Goal: Task Accomplishment & Management: Use online tool/utility

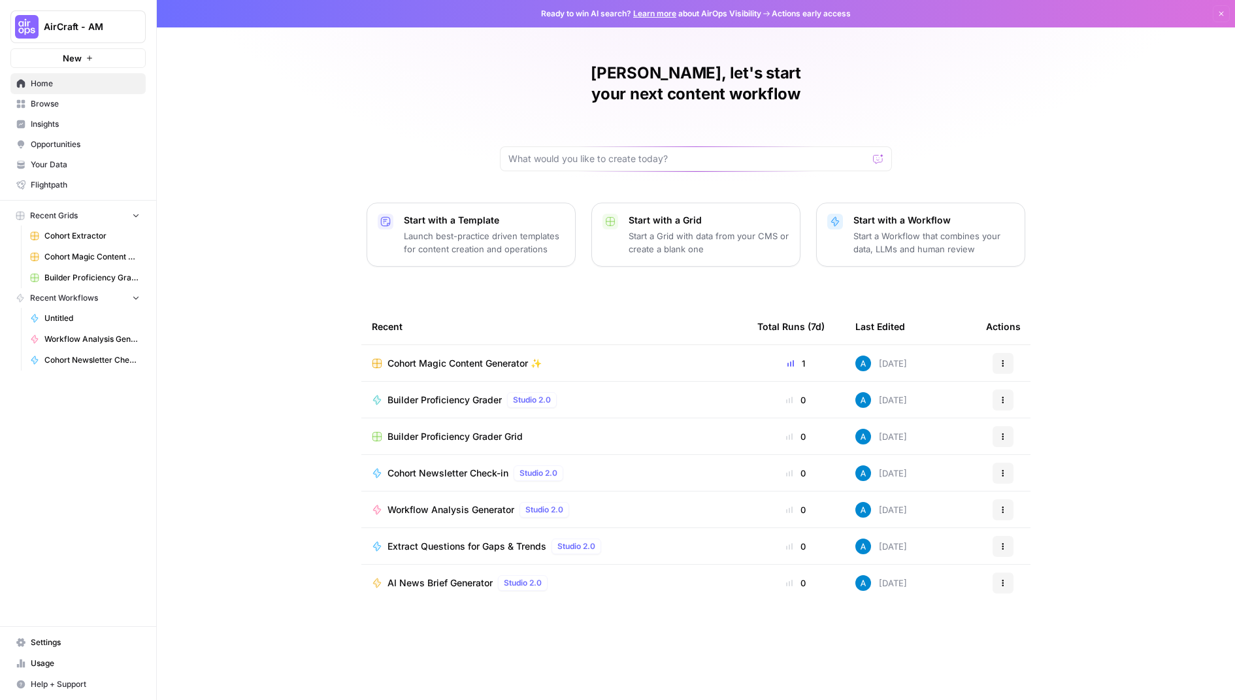
click at [79, 99] on span "Browse" at bounding box center [85, 104] width 109 height 12
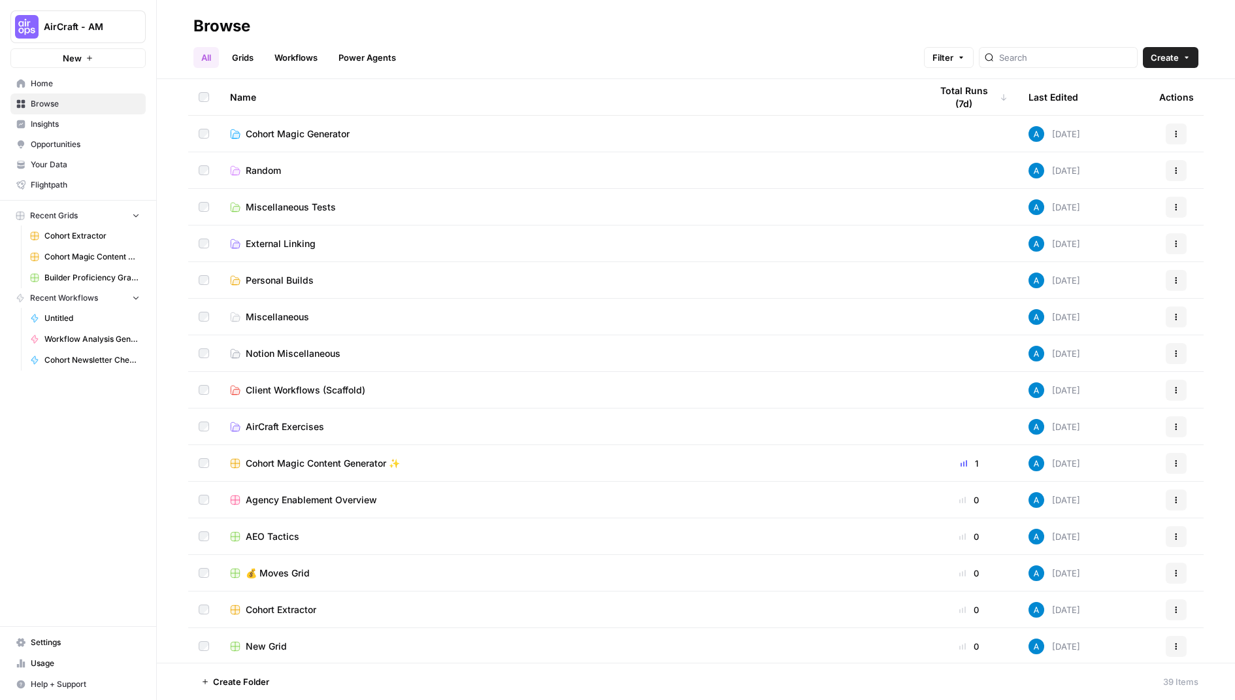
click at [1169, 54] on span "Create" at bounding box center [1165, 57] width 28 height 13
click at [1137, 122] on span "Workflow" at bounding box center [1145, 124] width 73 height 13
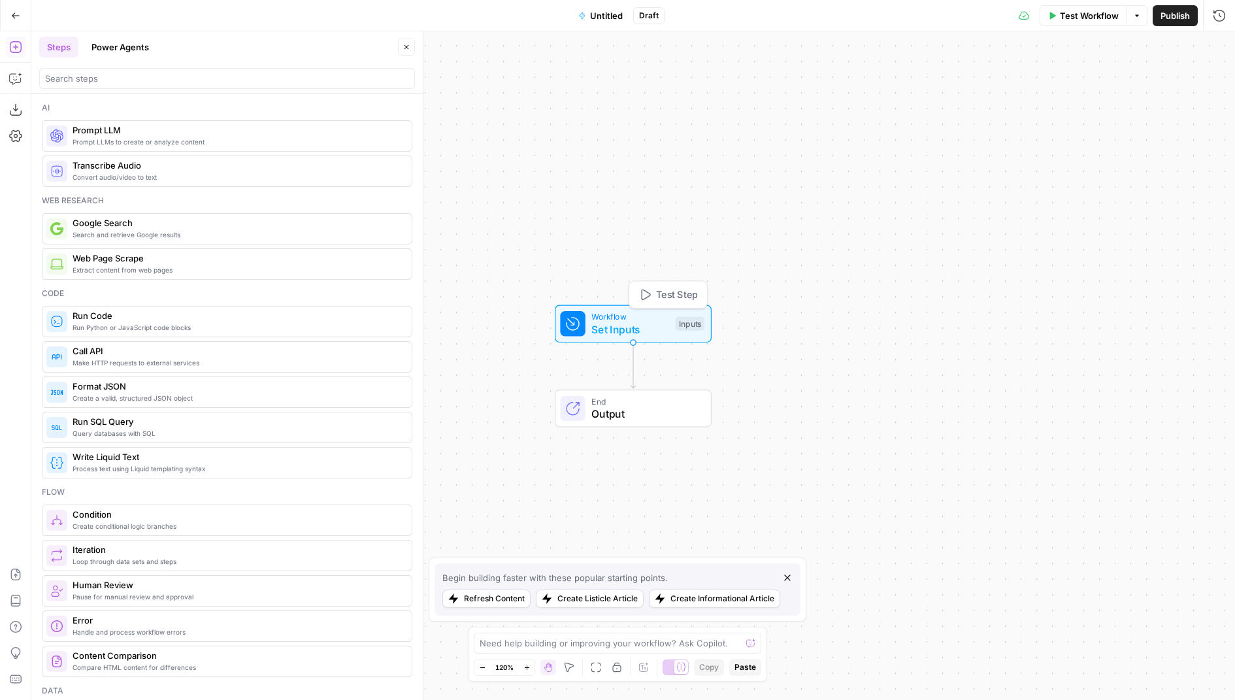
click at [583, 321] on div at bounding box center [572, 323] width 25 height 25
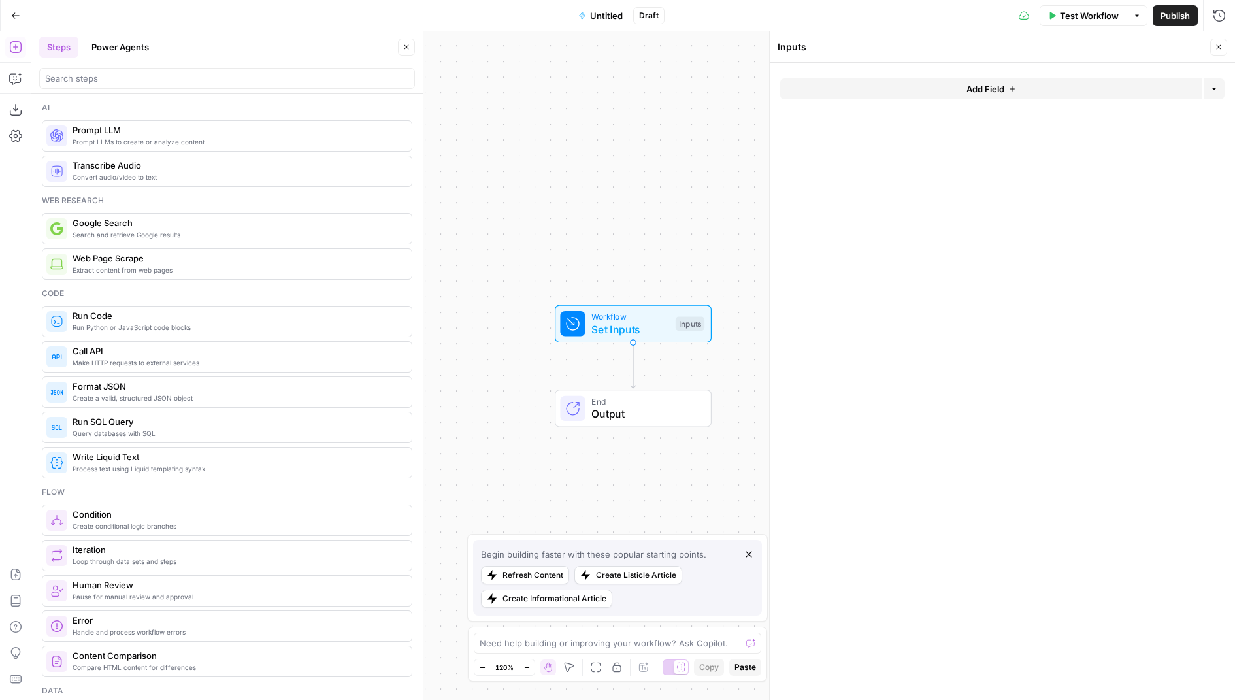
click at [1221, 52] on button "Close" at bounding box center [1218, 47] width 17 height 17
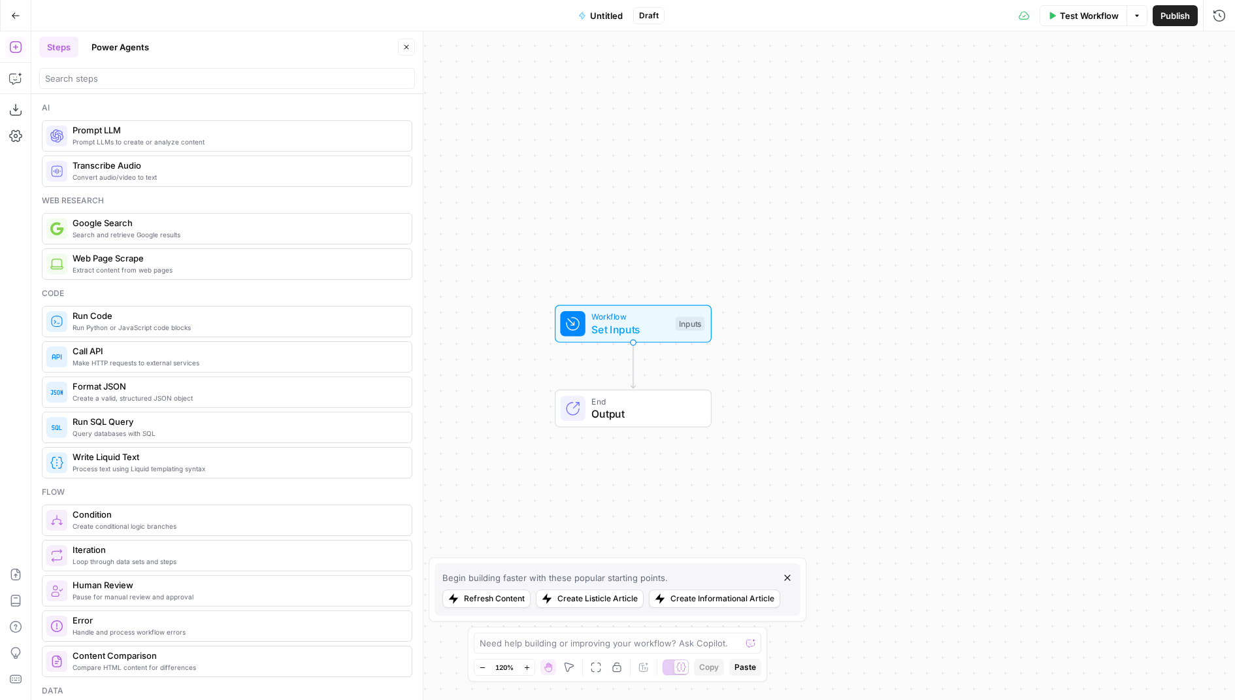
click at [1076, 17] on span "Test Workflow" at bounding box center [1089, 15] width 59 height 13
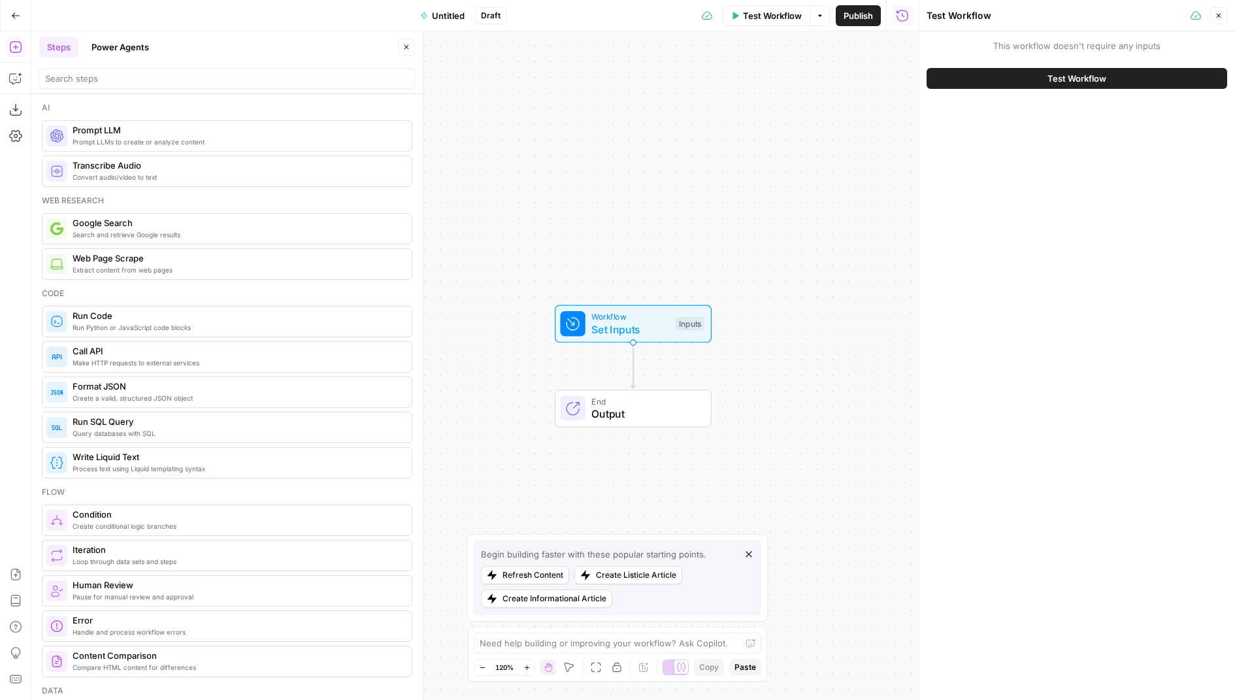
click at [1218, 14] on icon "button" at bounding box center [1219, 16] width 8 height 8
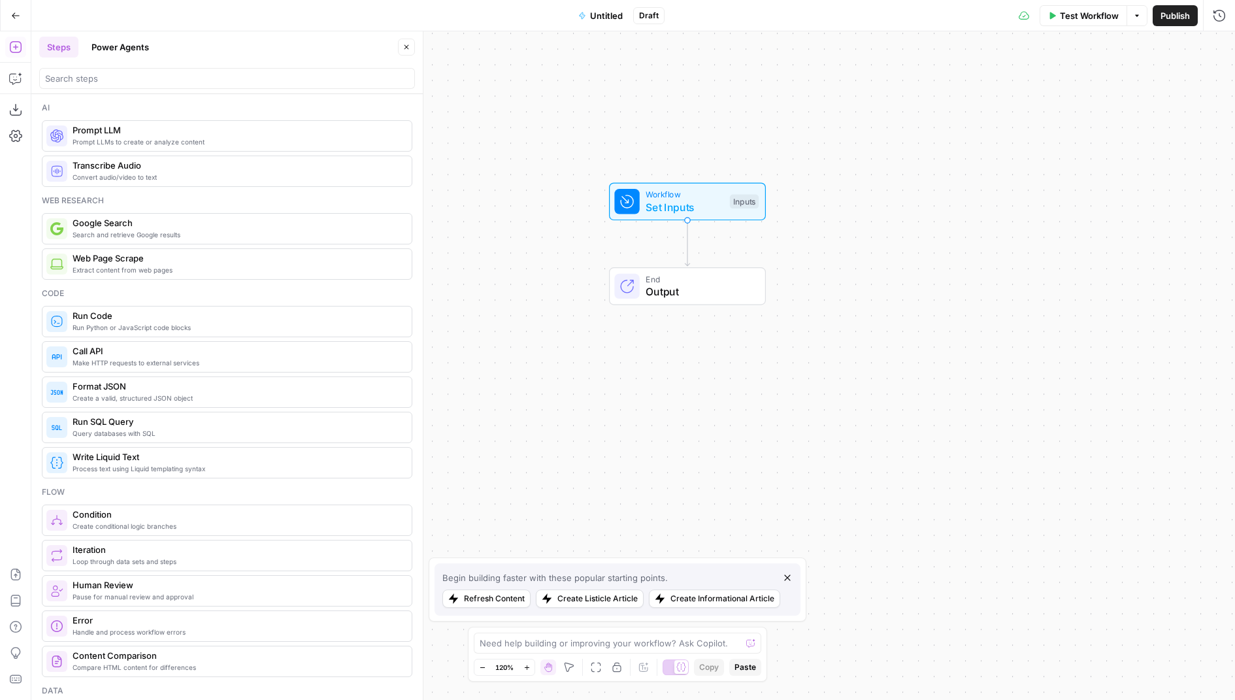
drag, startPoint x: 649, startPoint y: 235, endPoint x: 705, endPoint y: 103, distance: 143.4
click at [705, 103] on div "Workflow Set Inputs Inputs End Output" at bounding box center [632, 365] width 1203 height 668
click at [1092, 16] on span "Test Workflow" at bounding box center [1089, 15] width 59 height 13
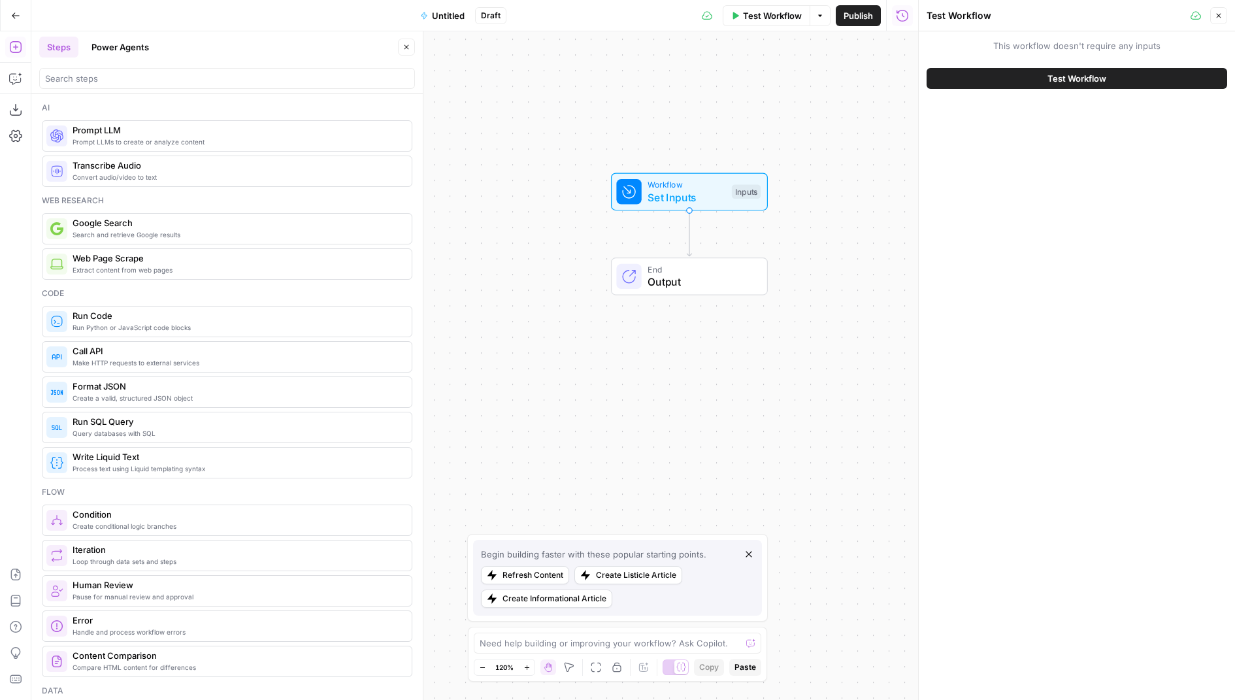
click at [692, 195] on span "Set Inputs" at bounding box center [686, 197] width 78 height 16
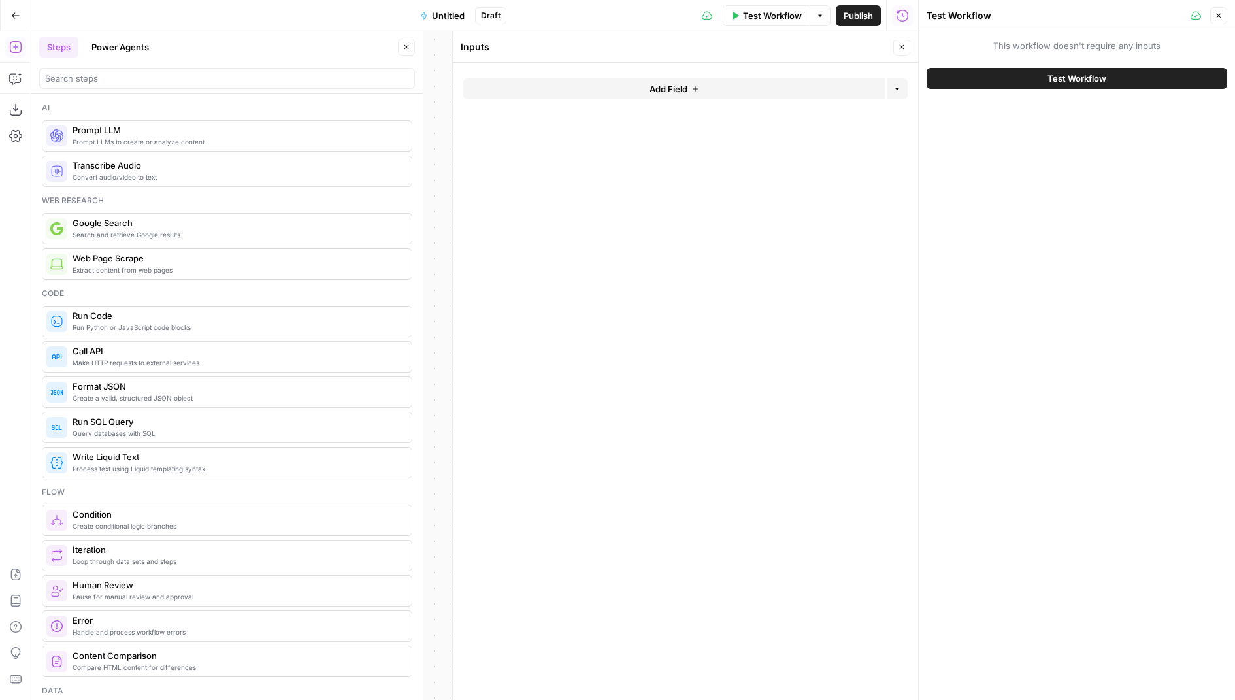
click at [727, 92] on button "Add Field" at bounding box center [674, 88] width 422 height 21
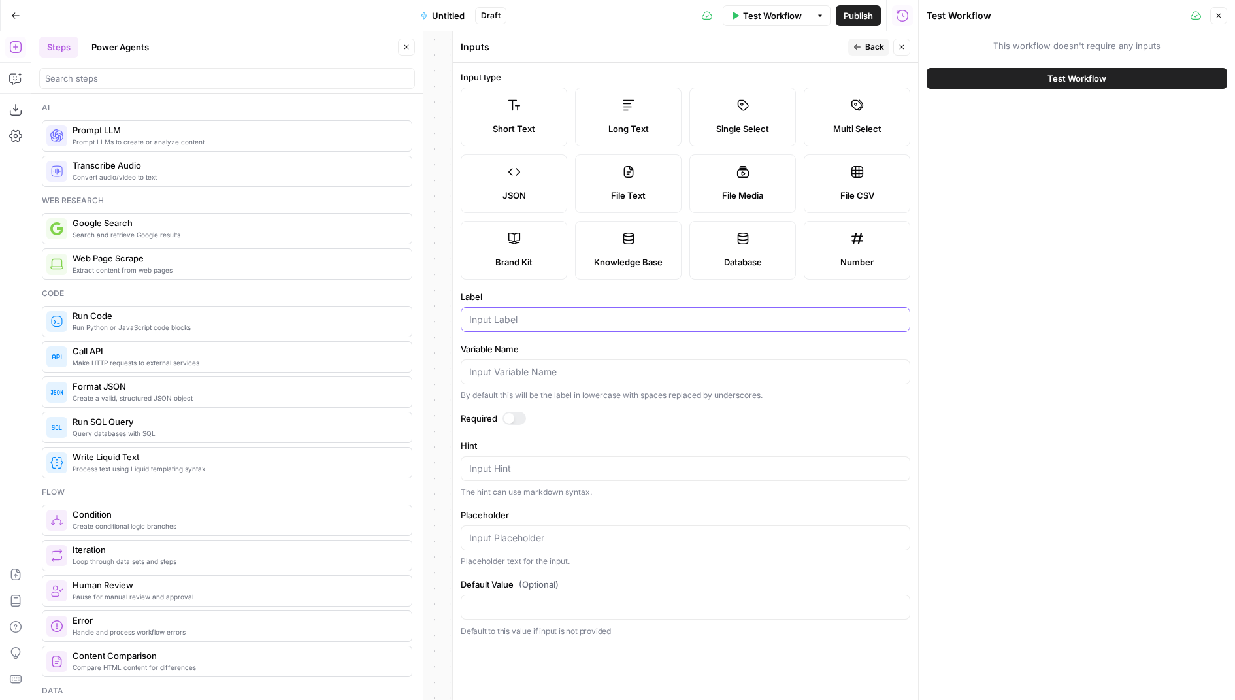
click at [523, 319] on input "Label" at bounding box center [685, 319] width 433 height 13
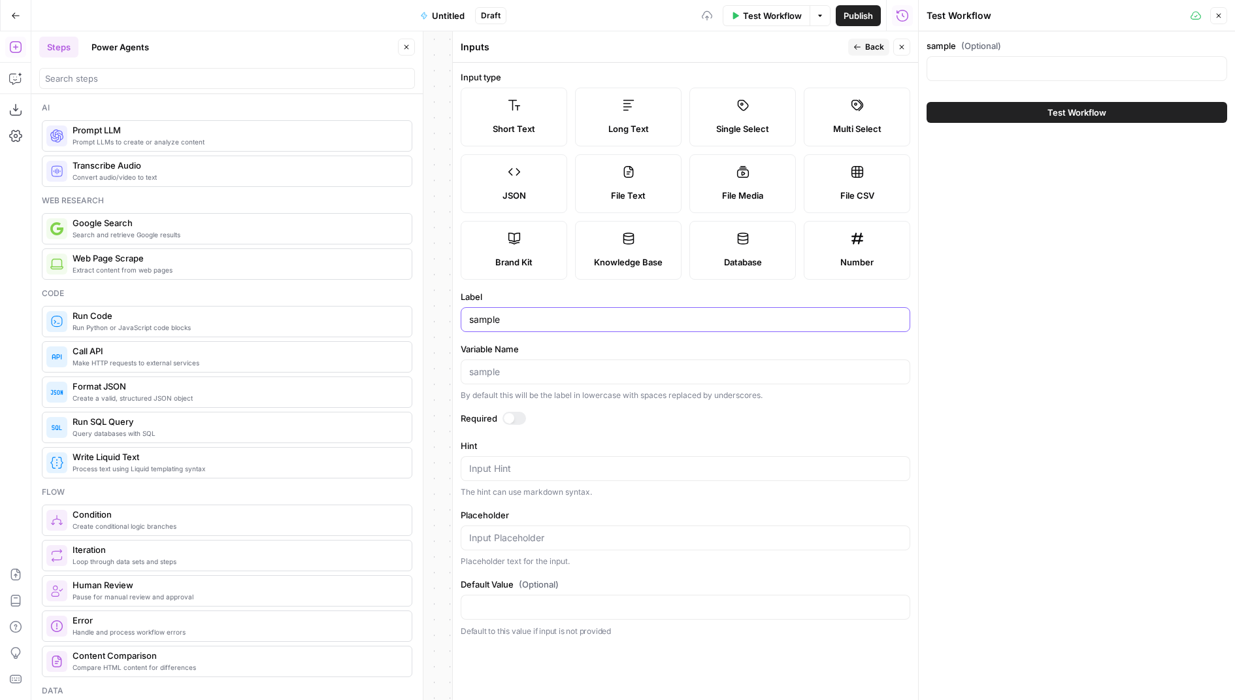
type input "sample"
click at [866, 41] on span "Back" at bounding box center [874, 47] width 19 height 12
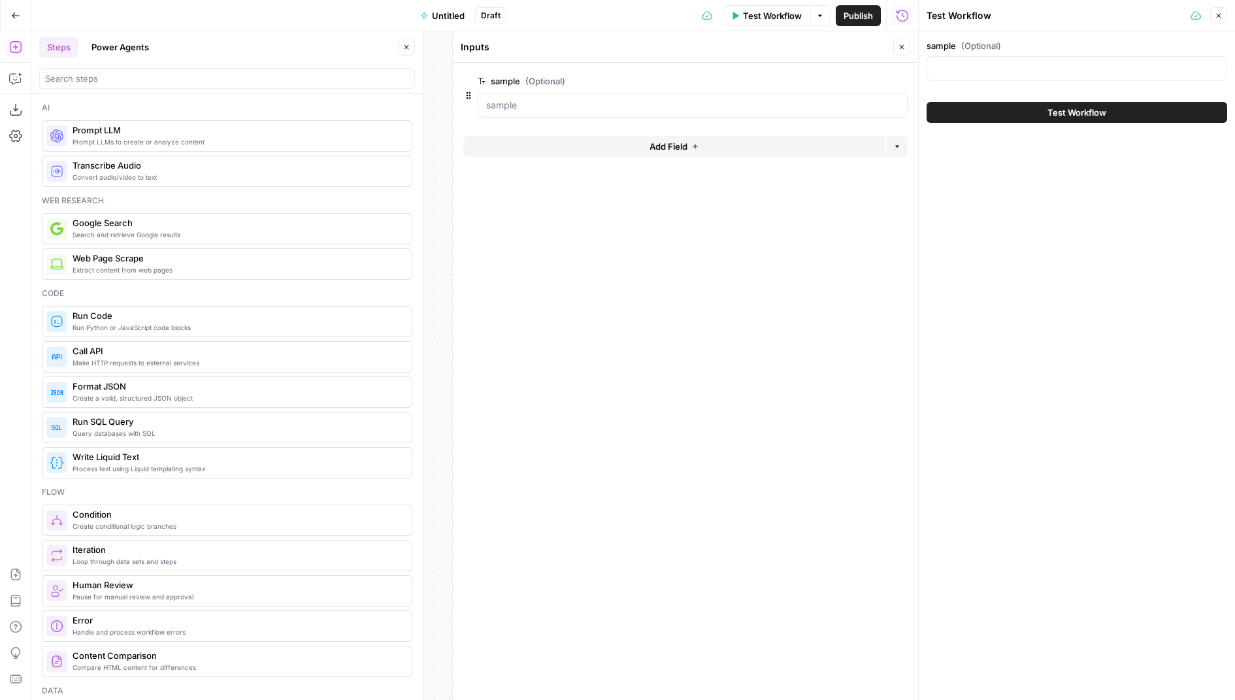
click at [900, 41] on button "Close" at bounding box center [901, 47] width 17 height 17
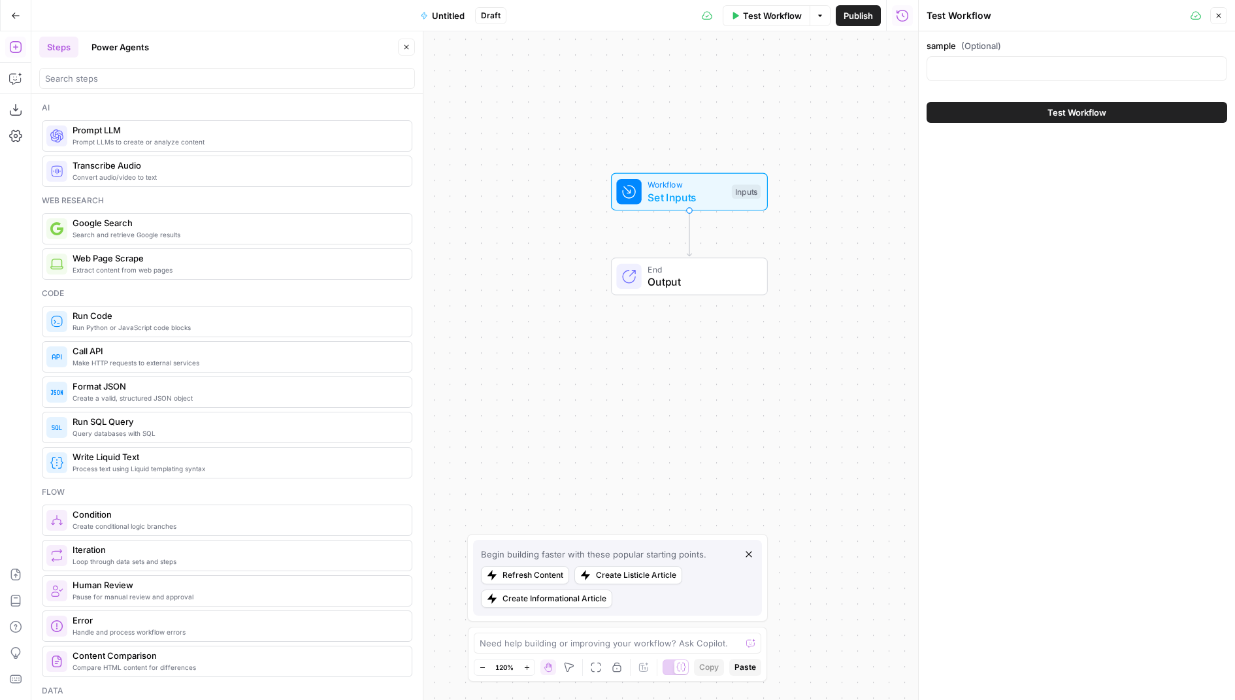
click at [1221, 13] on icon "button" at bounding box center [1219, 16] width 8 height 8
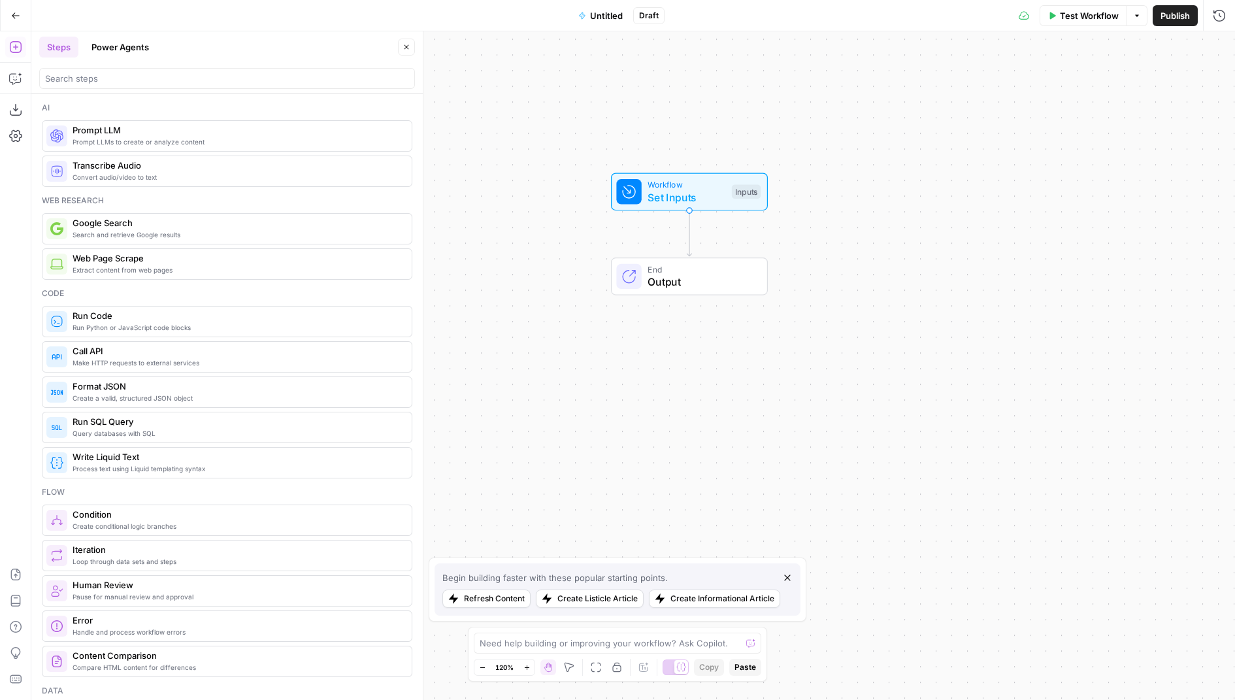
click at [1085, 17] on span "Test Workflow" at bounding box center [1089, 15] width 59 height 13
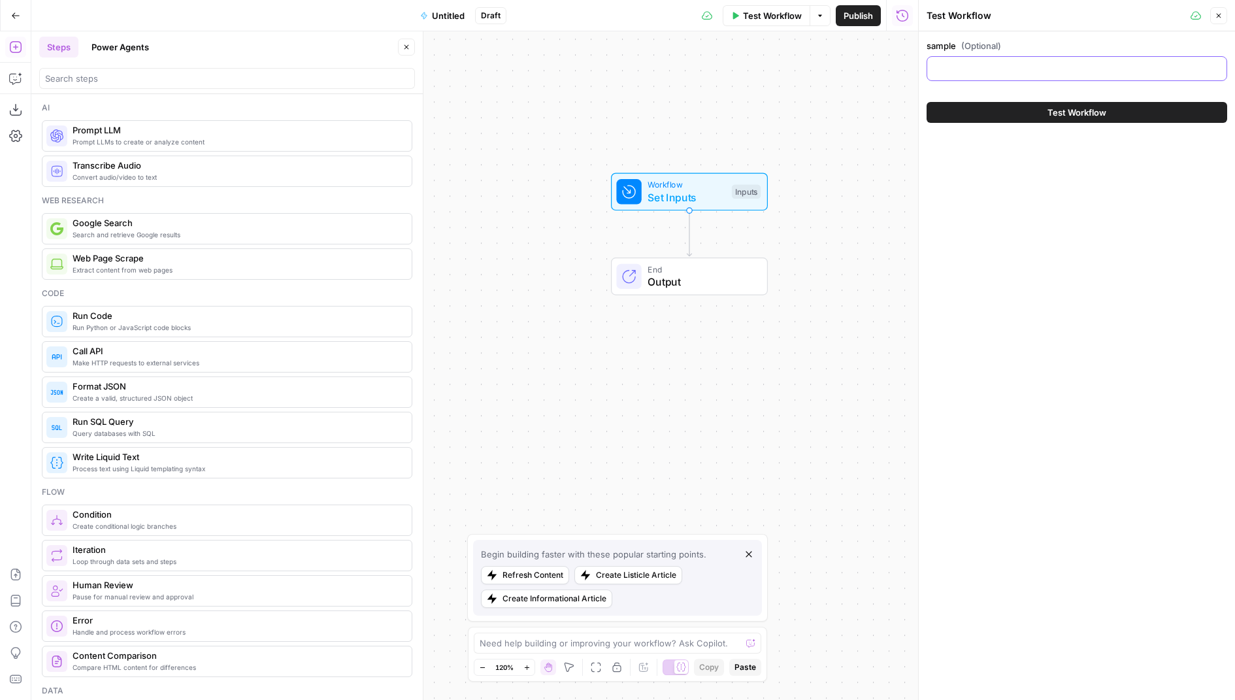
click at [994, 68] on input "sample (Optional)" at bounding box center [1077, 68] width 284 height 13
click at [1060, 36] on div "sample (Optional) Test Workflow" at bounding box center [1077, 80] width 316 height 99
click at [1119, 59] on div at bounding box center [1076, 68] width 301 height 25
click at [1134, 42] on label "sample (Optional)" at bounding box center [1076, 45] width 301 height 13
click at [1134, 62] on input "sample (Optional)" at bounding box center [1077, 68] width 284 height 13
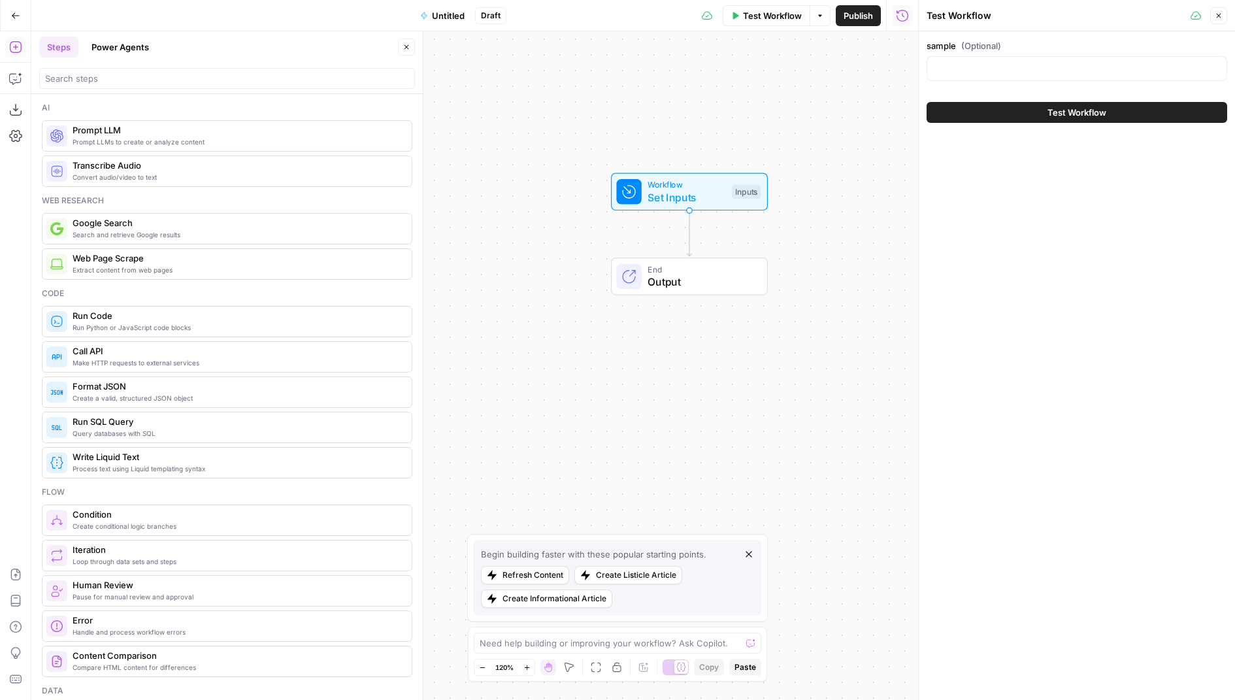
click at [1219, 15] on icon "button" at bounding box center [1219, 16] width 5 height 5
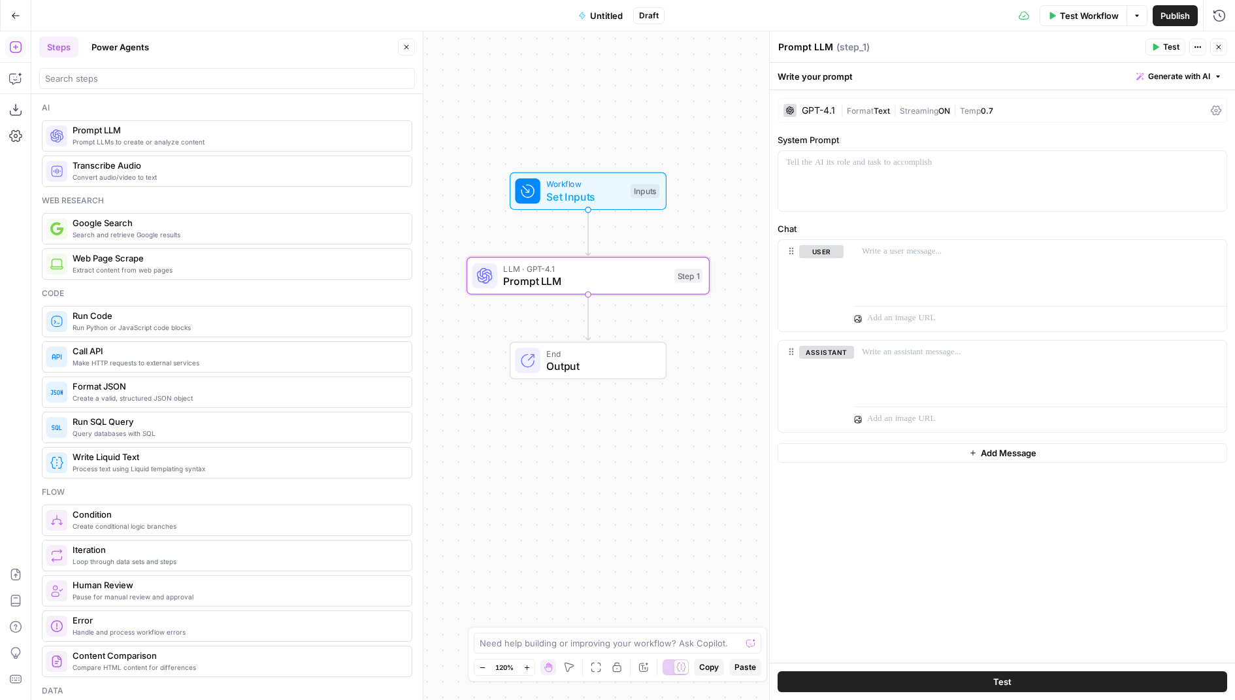
drag, startPoint x: 542, startPoint y: 227, endPoint x: 434, endPoint y: 224, distance: 107.8
click at [434, 225] on div "Workflow Set Inputs Inputs LLM · GPT-4.1 Prompt LLM Step 1 End Output" at bounding box center [632, 365] width 1203 height 668
click at [1091, 12] on span "Test Workflow" at bounding box center [1089, 15] width 59 height 13
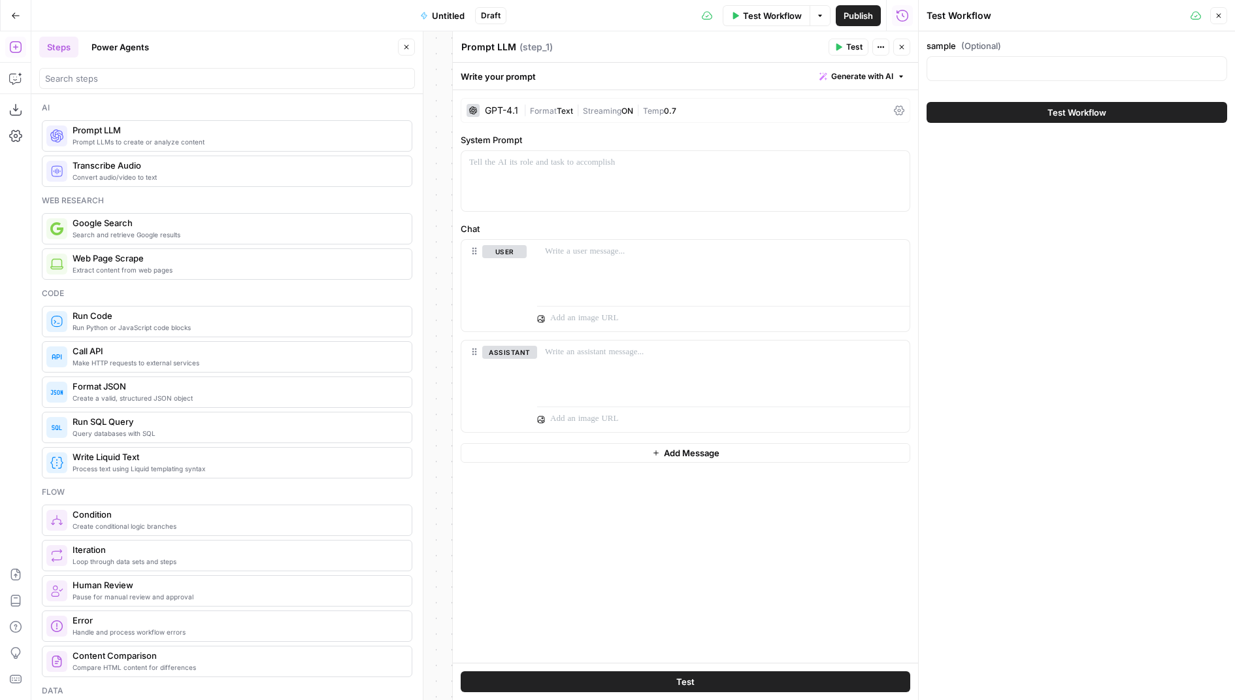
click at [899, 51] on button "Close" at bounding box center [901, 47] width 17 height 17
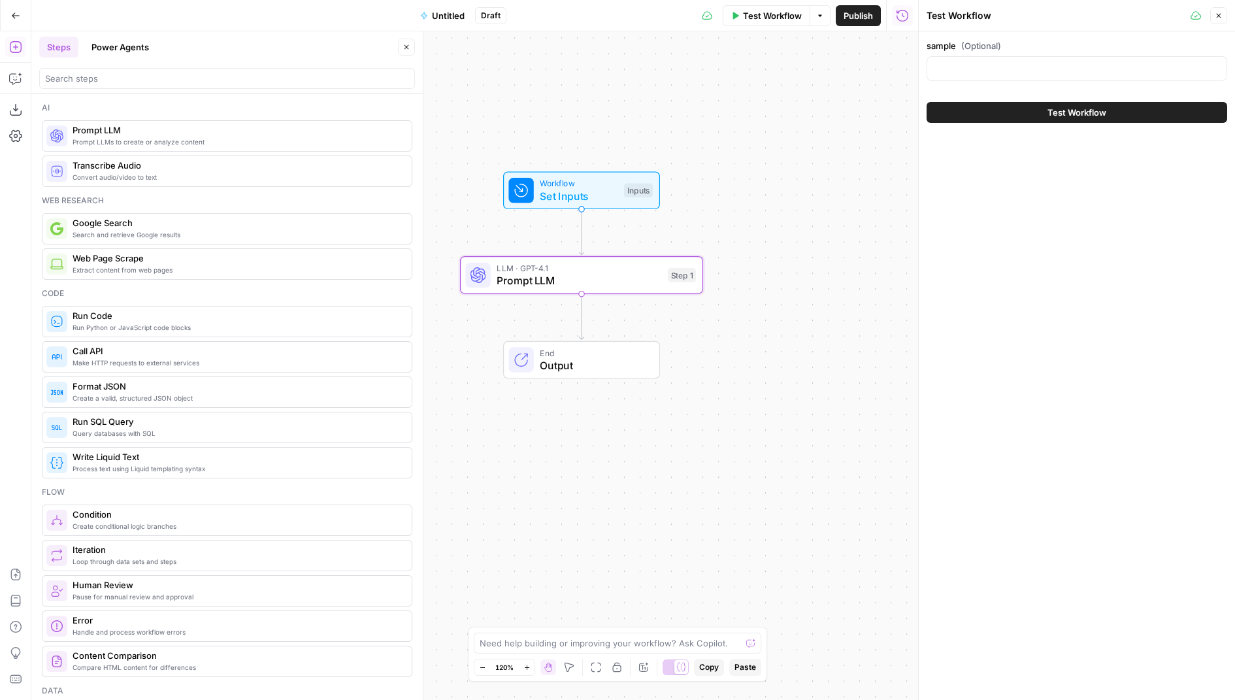
click at [1224, 14] on button "Close" at bounding box center [1218, 15] width 17 height 17
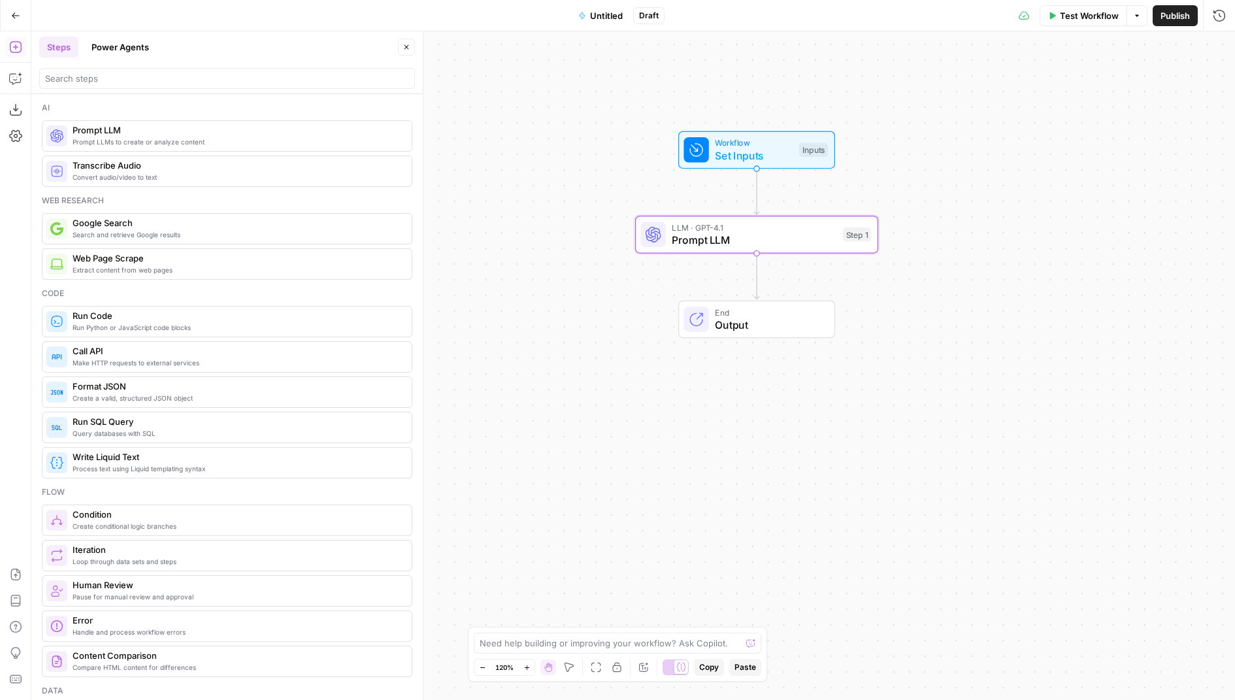
drag, startPoint x: 788, startPoint y: 189, endPoint x: 868, endPoint y: 93, distance: 125.7
click at [869, 93] on div "Workflow Set Inputs Inputs LLM · GPT-4.1 Prompt LLM Step 1 End Output" at bounding box center [632, 365] width 1203 height 668
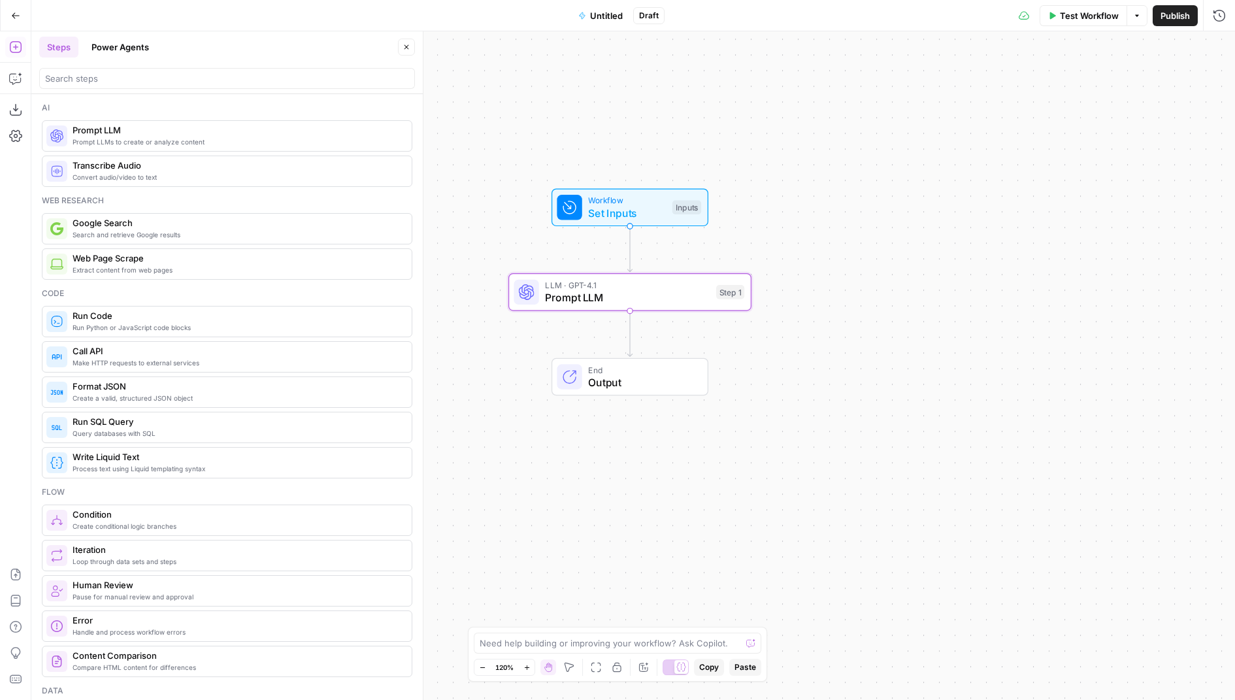
drag, startPoint x: 831, startPoint y: 95, endPoint x: 794, endPoint y: 206, distance: 116.9
click at [794, 206] on div "Workflow Set Inputs Inputs LLM · GPT-4.1 Prompt LLM Step 1 End Output" at bounding box center [632, 365] width 1203 height 668
drag, startPoint x: 767, startPoint y: 126, endPoint x: 824, endPoint y: 54, distance: 91.6
click at [824, 54] on div "Workflow Set Inputs Inputs LLM · GPT-4.1 Prompt LLM Step 1 End Output" at bounding box center [632, 365] width 1203 height 668
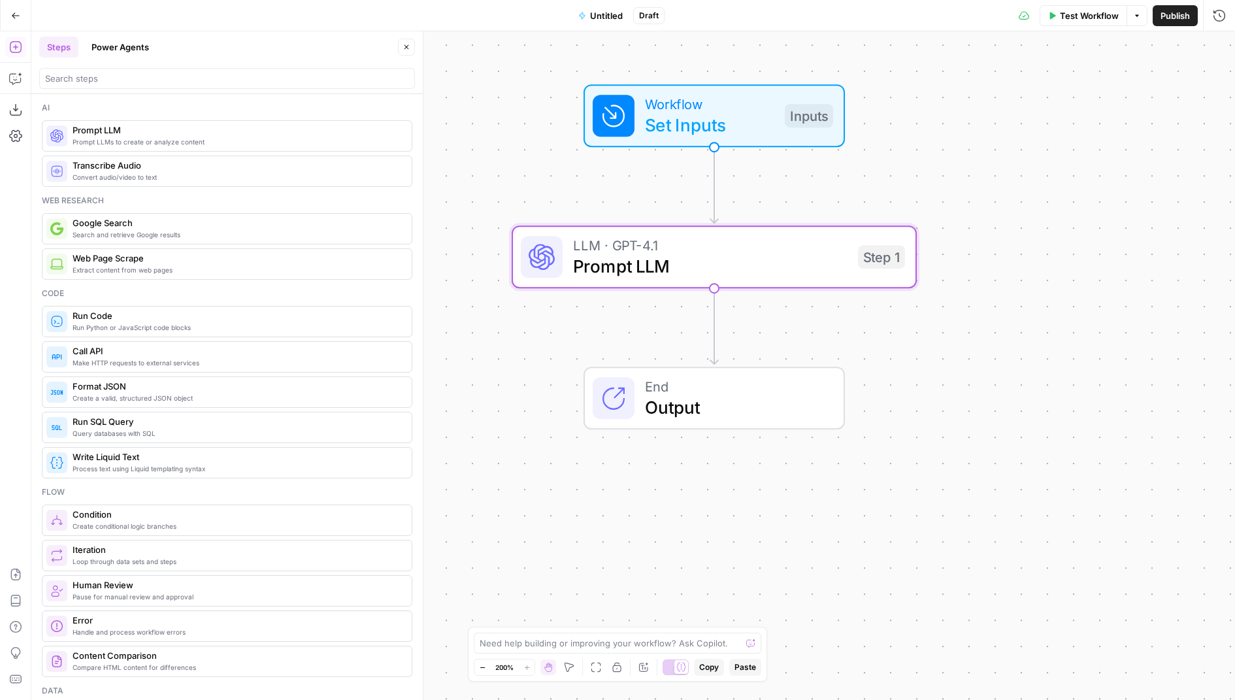
drag, startPoint x: 785, startPoint y: 171, endPoint x: 873, endPoint y: 187, distance: 88.9
click at [873, 187] on div "Workflow Set Inputs Inputs LLM · GPT-4.1 Prompt LLM Step 1 End Output" at bounding box center [632, 365] width 1203 height 668
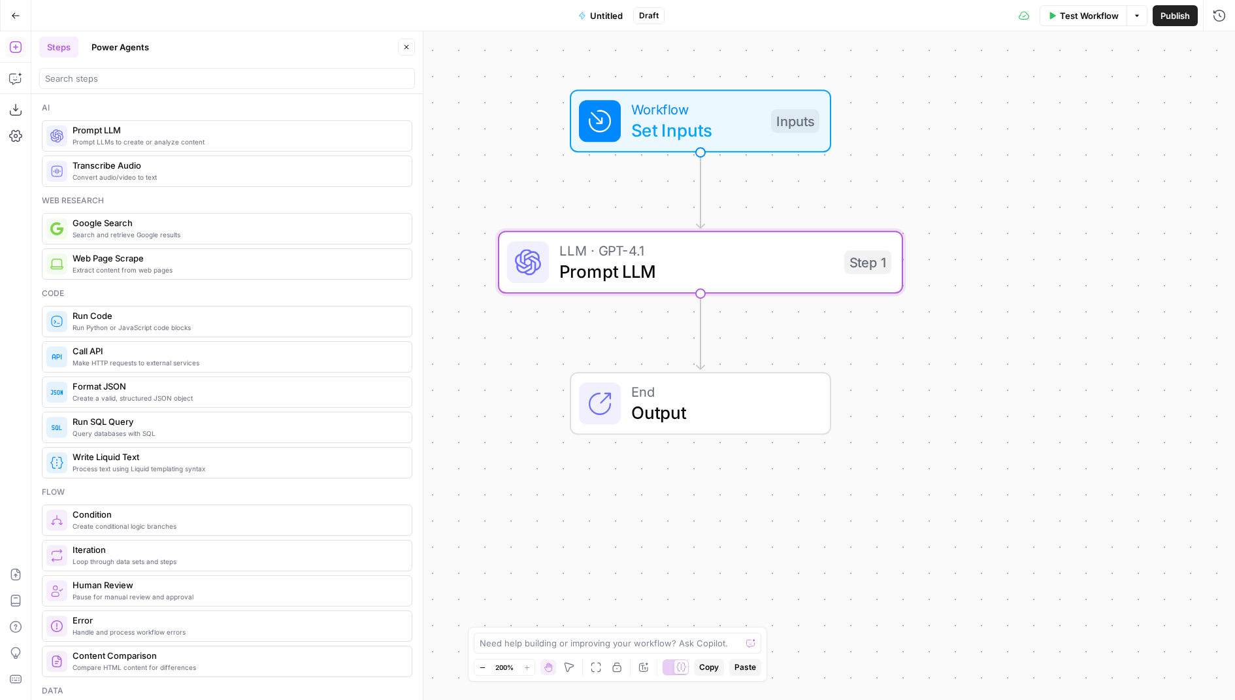
click at [406, 54] on button "Close" at bounding box center [406, 47] width 17 height 17
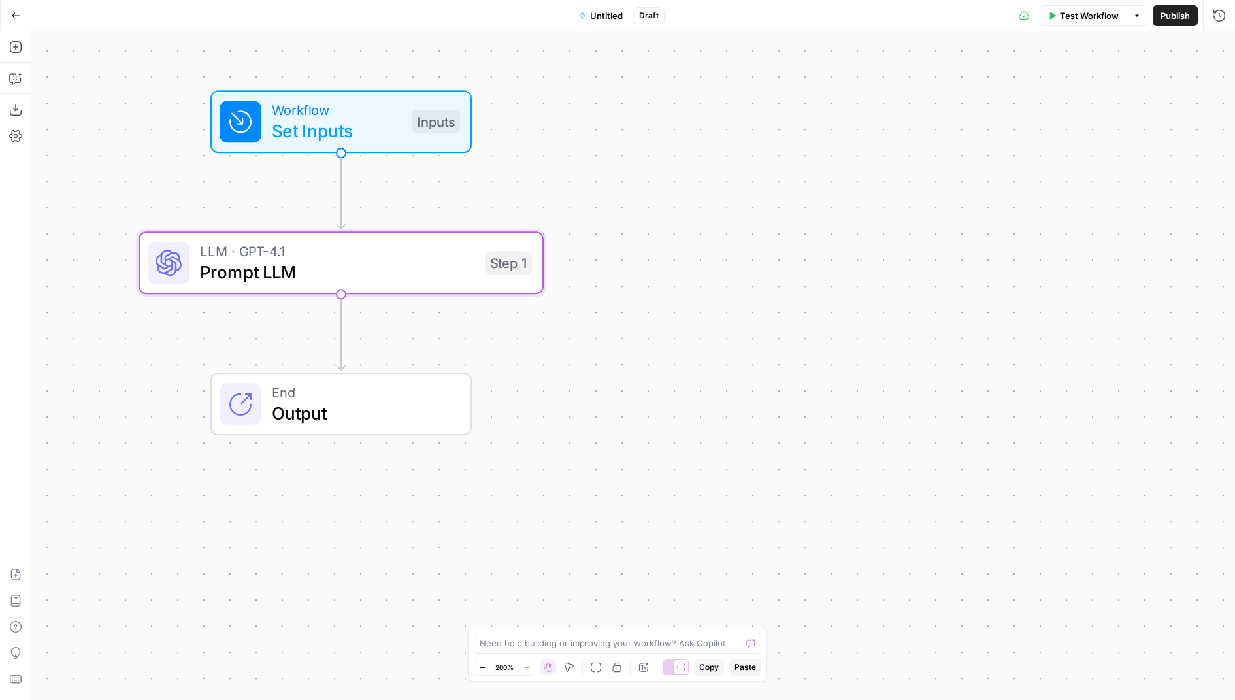
drag, startPoint x: 489, startPoint y: 134, endPoint x: 122, endPoint y: 134, distance: 367.2
click at [122, 134] on div "Workflow Set Inputs Inputs LLM · GPT-4.1 Prompt LLM Step 1 End Output" at bounding box center [632, 365] width 1203 height 668
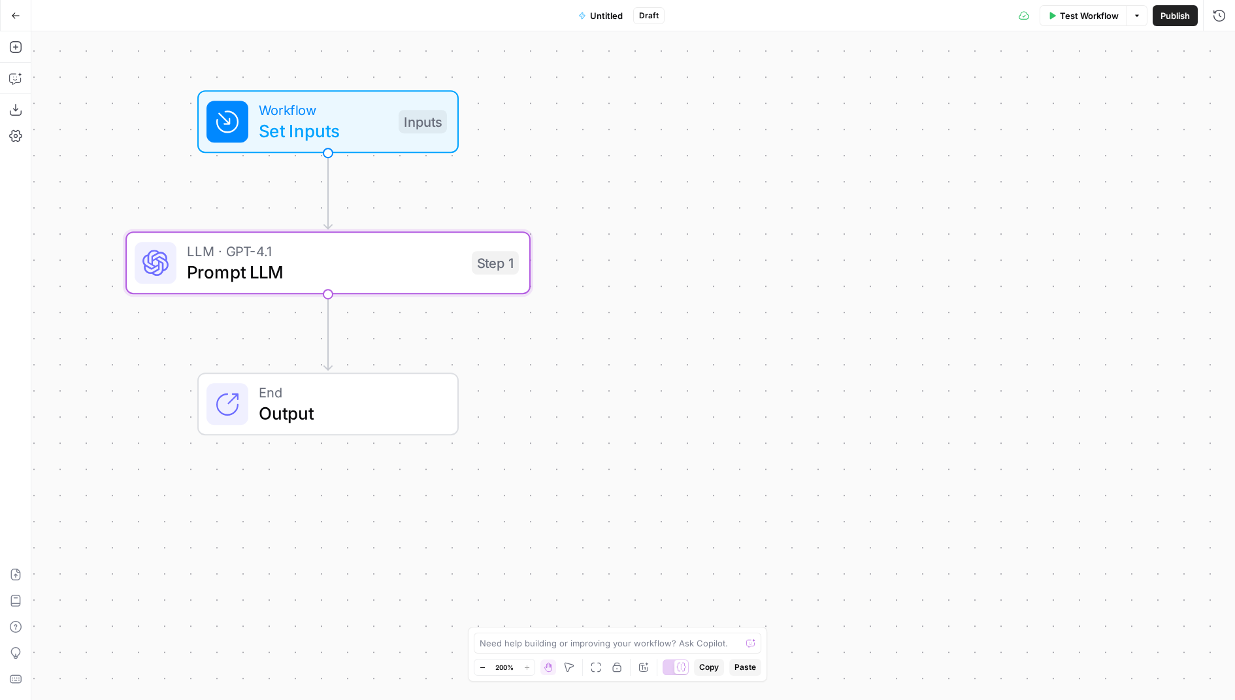
click at [1071, 19] on span "Test Workflow" at bounding box center [1089, 15] width 59 height 13
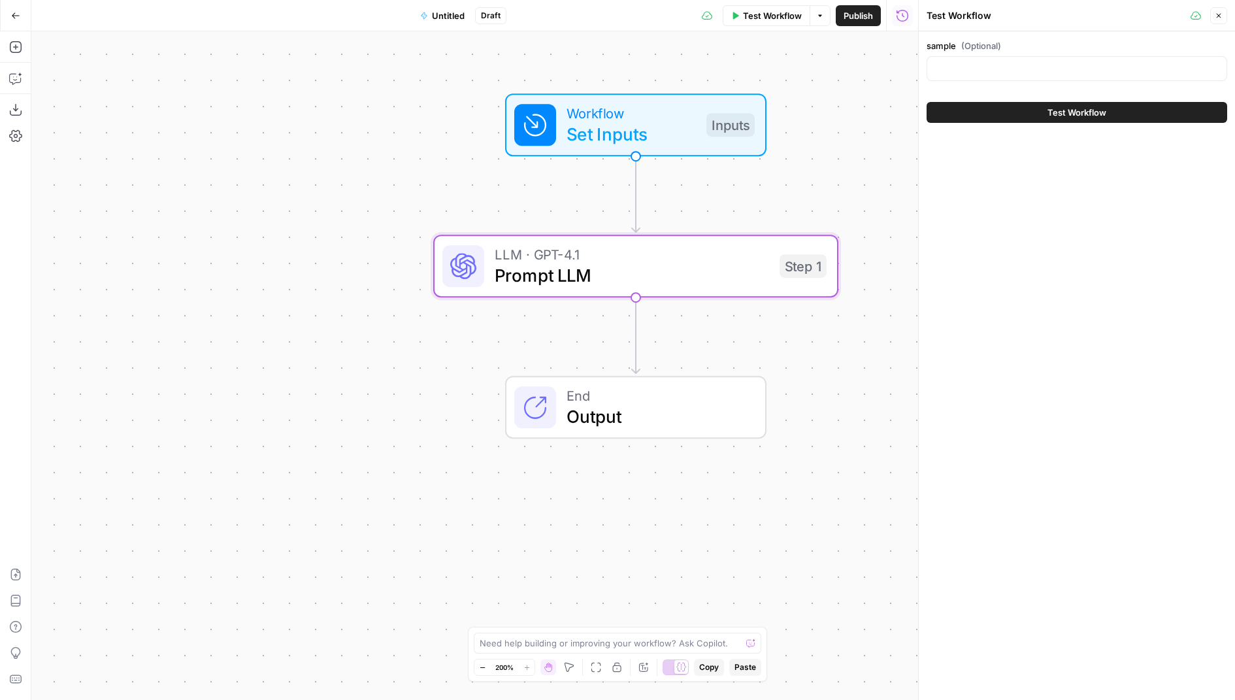
drag, startPoint x: 591, startPoint y: 156, endPoint x: 896, endPoint y: 160, distance: 305.1
click at [896, 160] on div "Workflow Set Inputs Inputs LLM · GPT-4.1 Prompt LLM Step 1 End Output" at bounding box center [474, 365] width 887 height 668
click at [1218, 15] on icon "button" at bounding box center [1219, 16] width 5 height 5
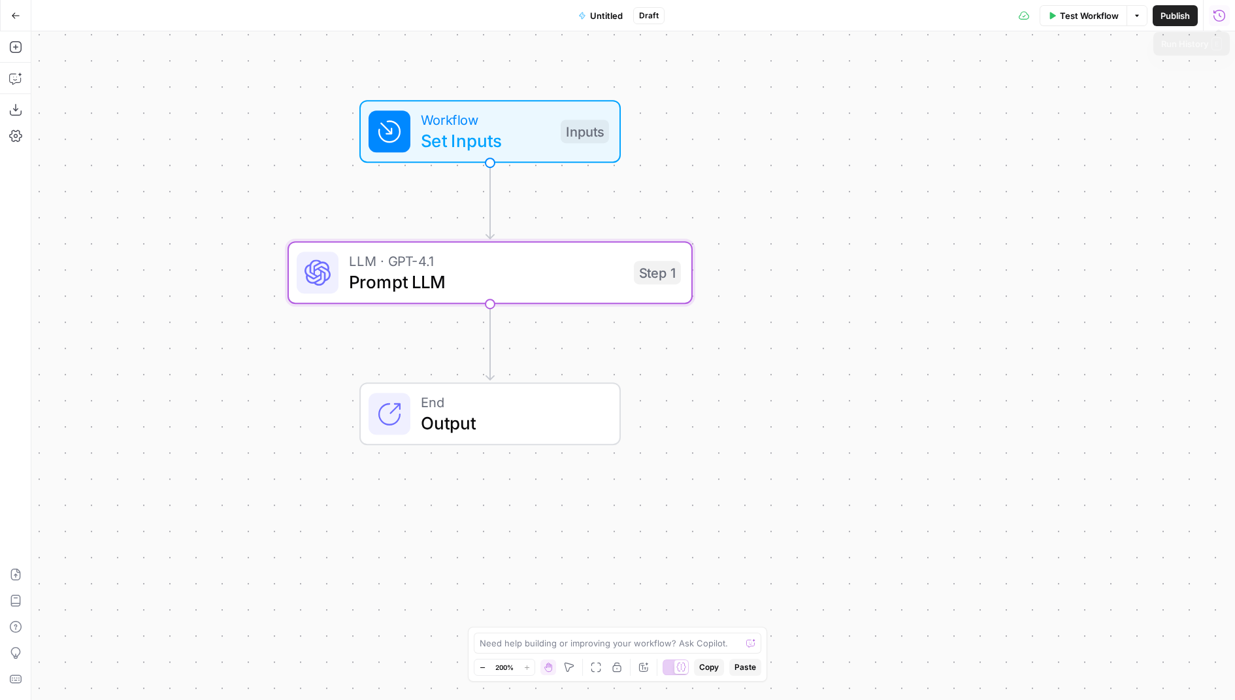
drag, startPoint x: 895, startPoint y: 157, endPoint x: 747, endPoint y: 163, distance: 147.8
click at [747, 163] on div "Workflow Set Inputs Inputs LLM · GPT-4.1 Prompt LLM Step 1 End Output" at bounding box center [632, 365] width 1203 height 668
click at [481, 137] on span "Set Inputs" at bounding box center [480, 140] width 129 height 26
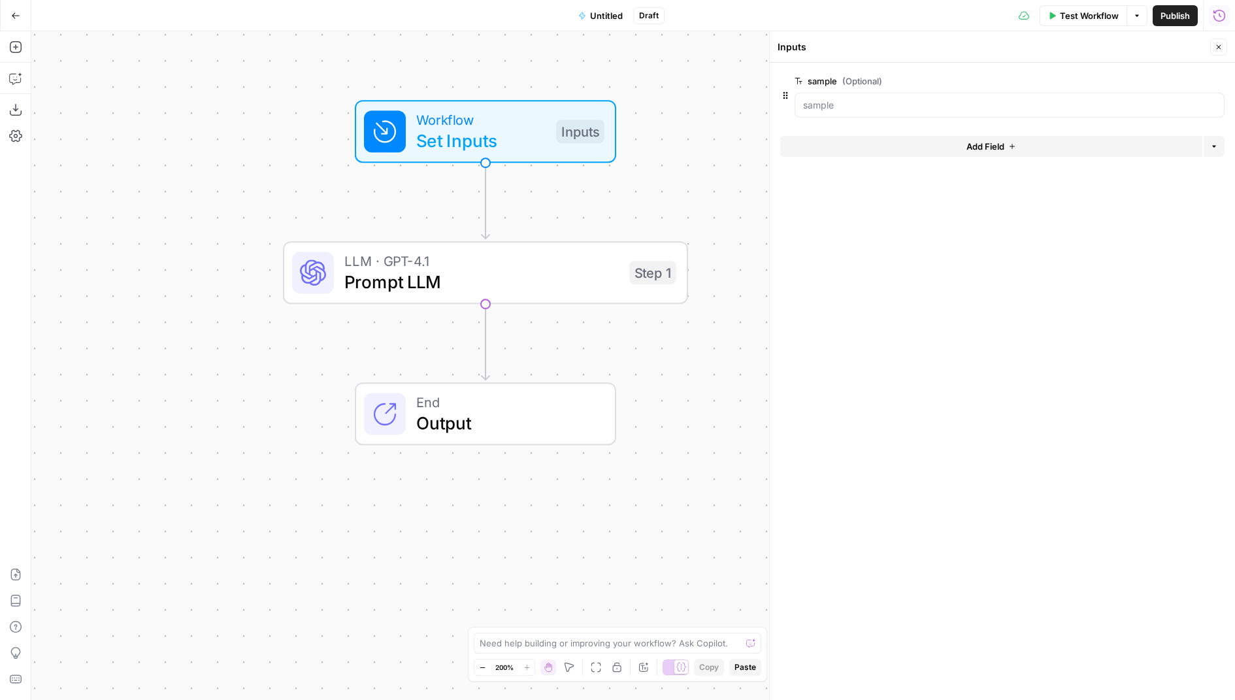
click at [1226, 49] on button "Close" at bounding box center [1218, 47] width 17 height 17
click at [559, 144] on div "Workflow Set Inputs Inputs Test Step" at bounding box center [484, 131] width 240 height 44
click at [1220, 41] on button "Close" at bounding box center [1218, 47] width 17 height 17
click at [546, 87] on span "Test Step" at bounding box center [557, 83] width 69 height 24
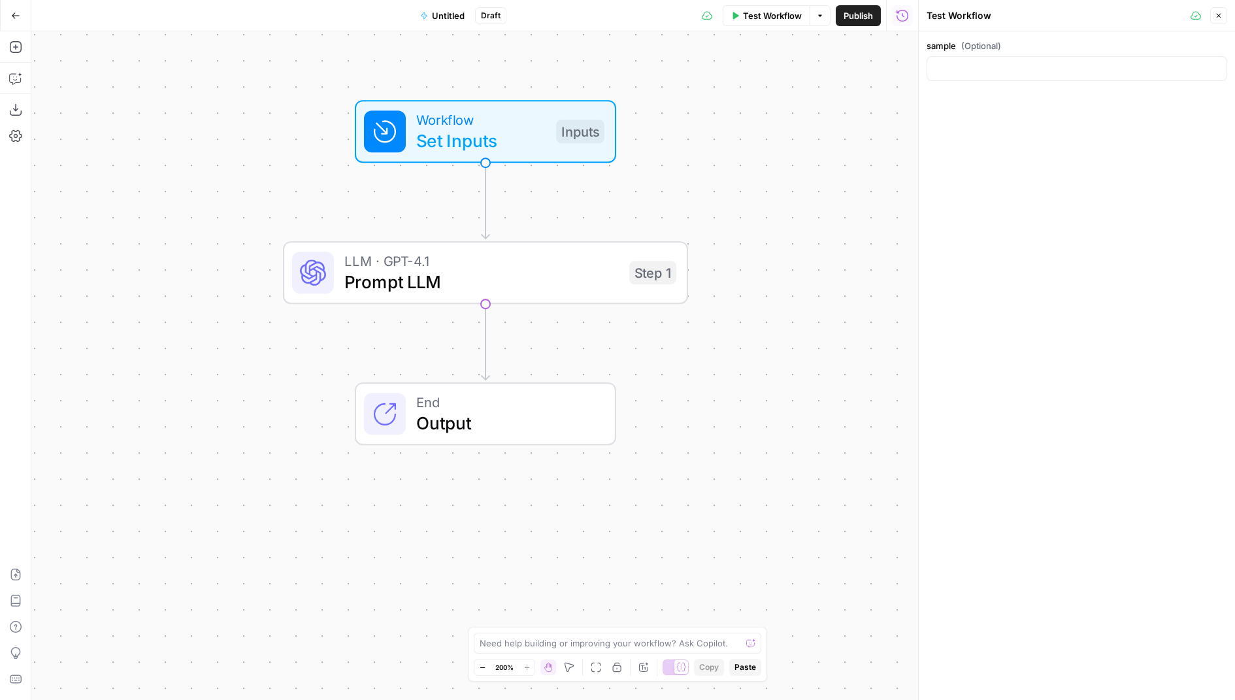
click at [1218, 12] on icon "button" at bounding box center [1219, 16] width 8 height 8
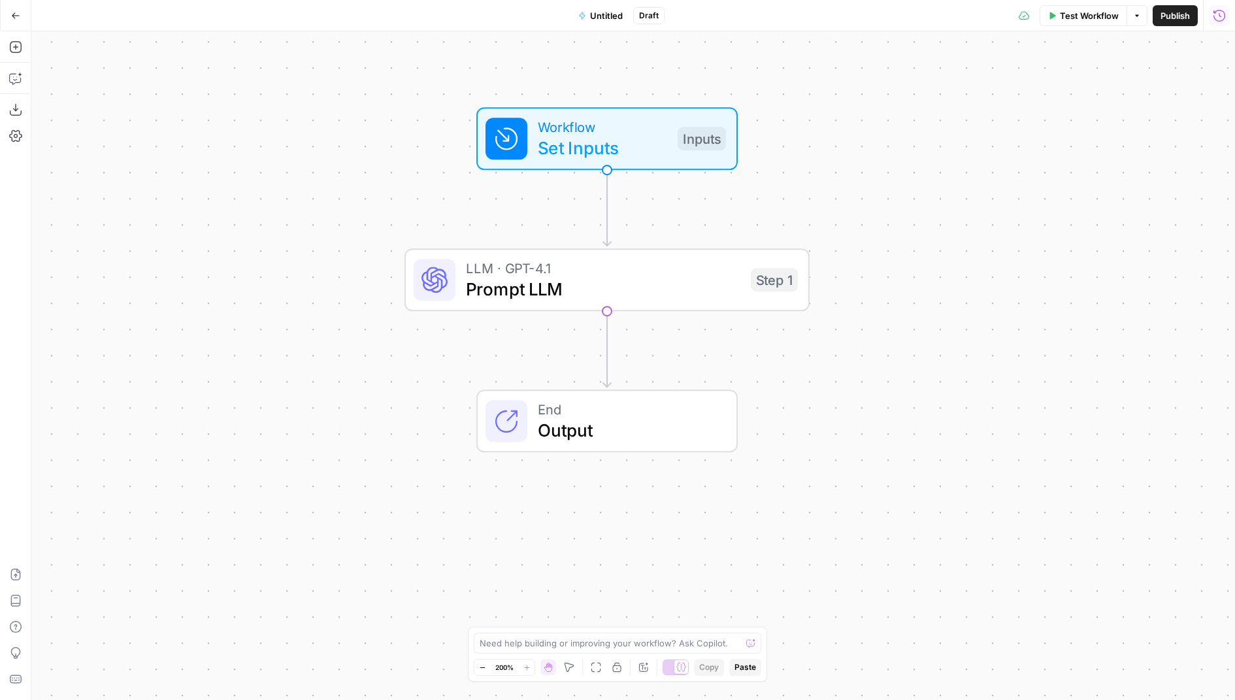
drag, startPoint x: 720, startPoint y: 127, endPoint x: 836, endPoint y: 134, distance: 116.5
click at [836, 134] on div "Workflow Set Inputs Inputs LLM · GPT-4.1 Prompt LLM Step 1 End Output" at bounding box center [632, 365] width 1203 height 668
click at [826, 129] on div "Workflow Set Inputs Inputs LLM · GPT-4.1 Prompt LLM Step 1 End Output" at bounding box center [632, 365] width 1203 height 668
click at [1087, 16] on span "Test Workflow" at bounding box center [1089, 15] width 59 height 13
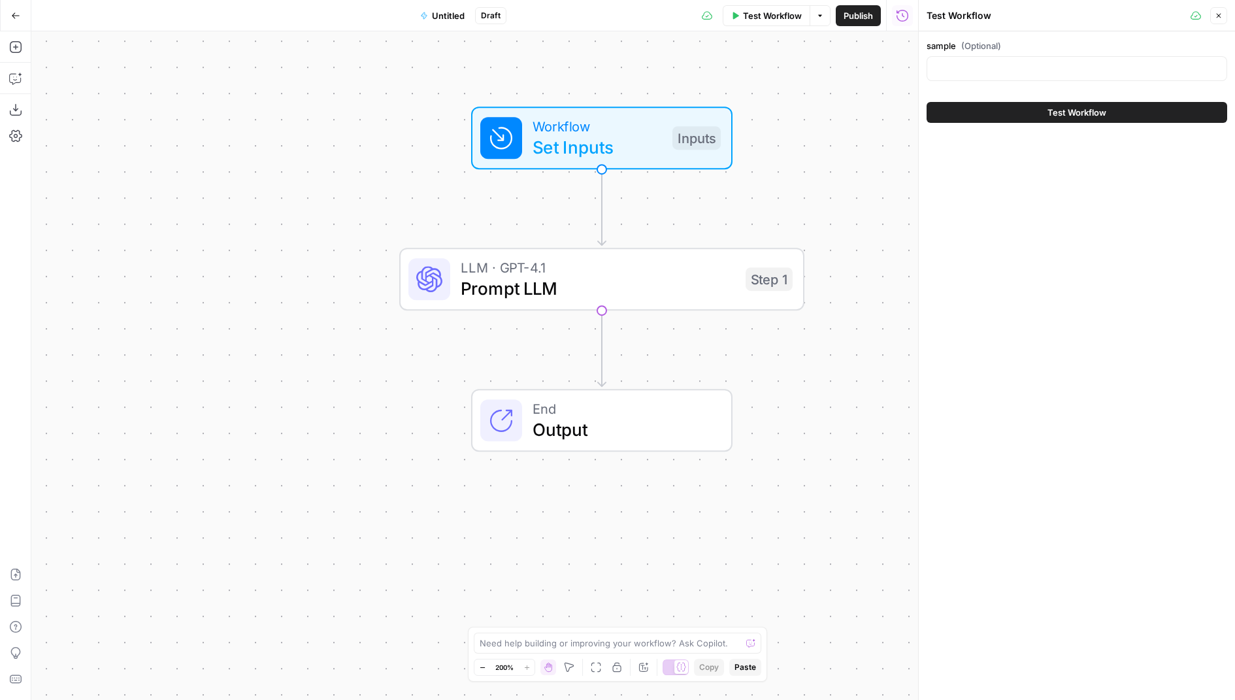
click at [1224, 18] on button "Close" at bounding box center [1218, 15] width 17 height 17
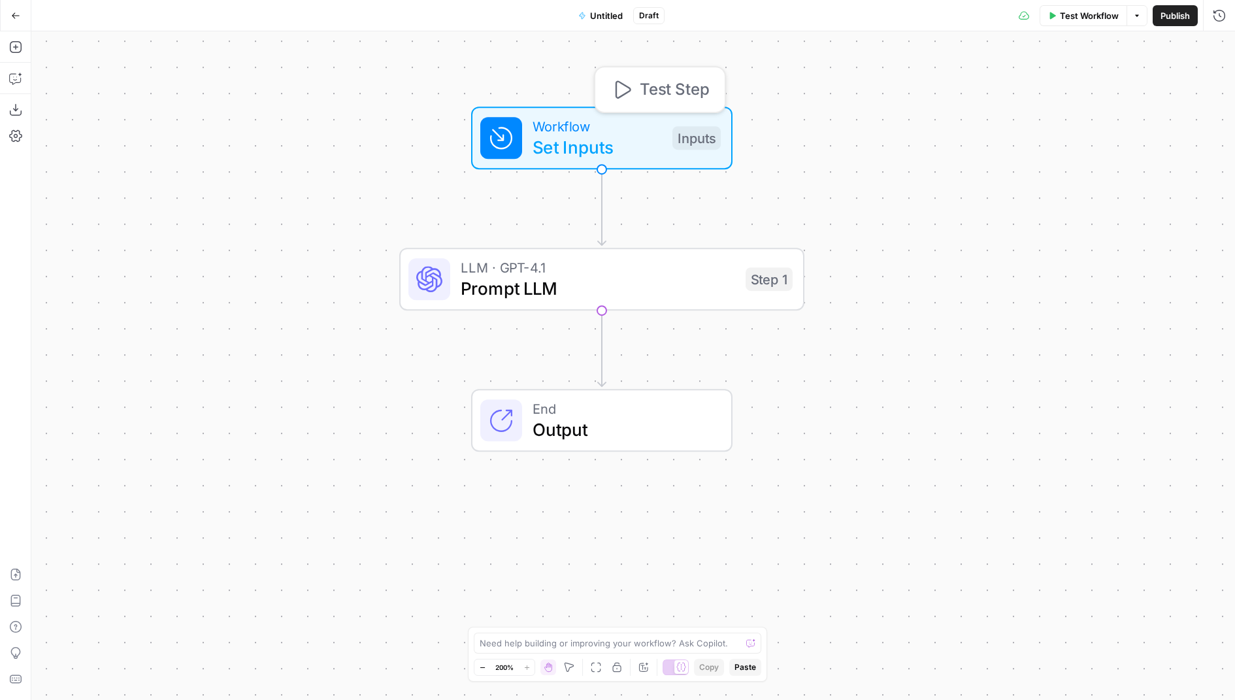
click at [672, 137] on div "Inputs" at bounding box center [696, 138] width 48 height 24
click at [1219, 47] on icon "button" at bounding box center [1219, 47] width 5 height 5
click at [1090, 13] on span "Test Workflow" at bounding box center [1089, 15] width 59 height 13
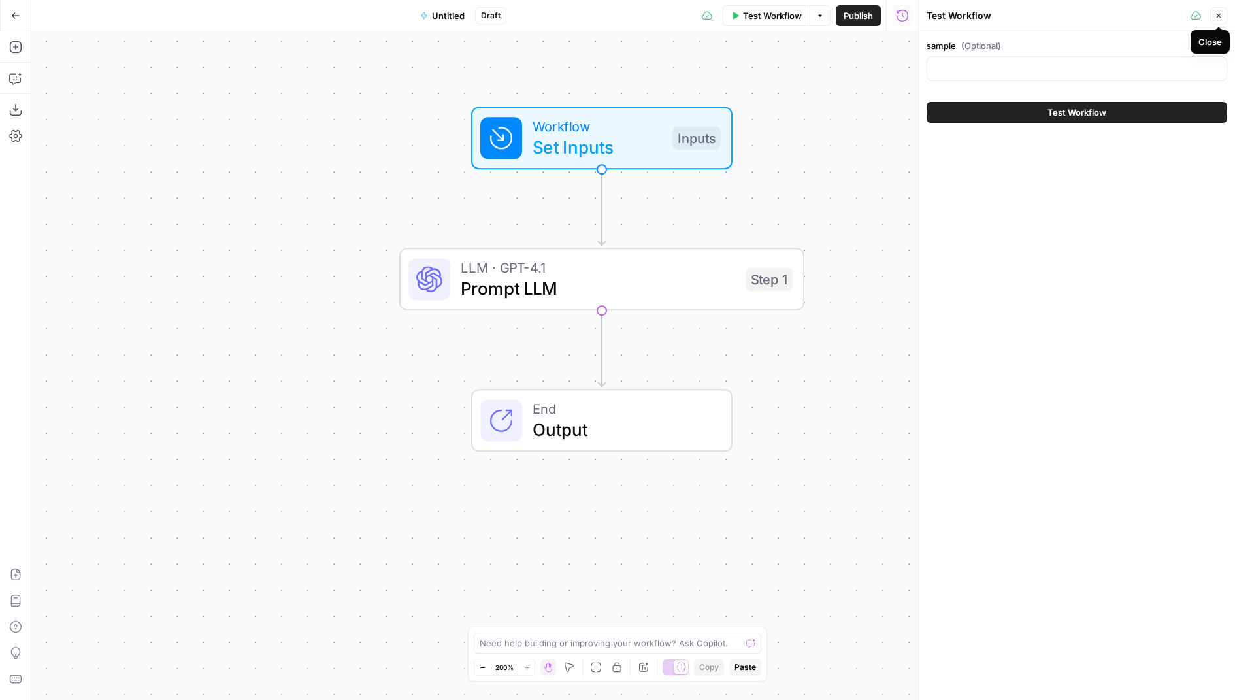
click at [1226, 14] on button "Close" at bounding box center [1218, 15] width 17 height 17
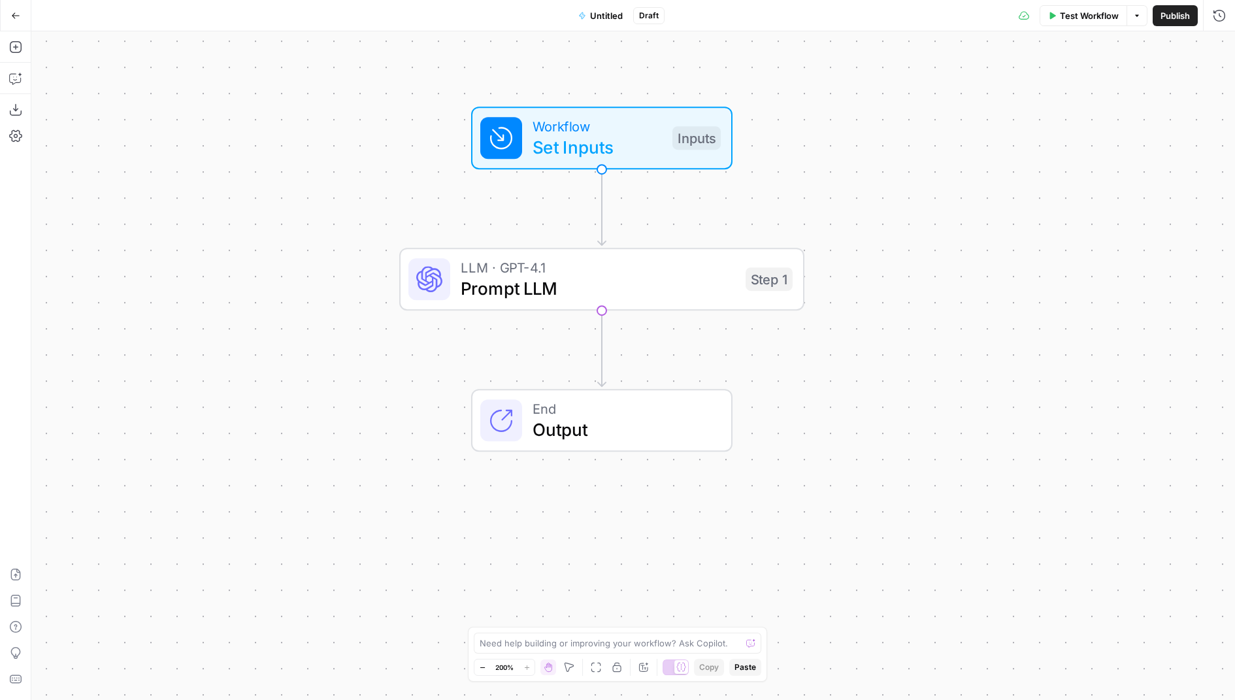
click at [1074, 14] on span "Test Workflow" at bounding box center [1089, 15] width 59 height 13
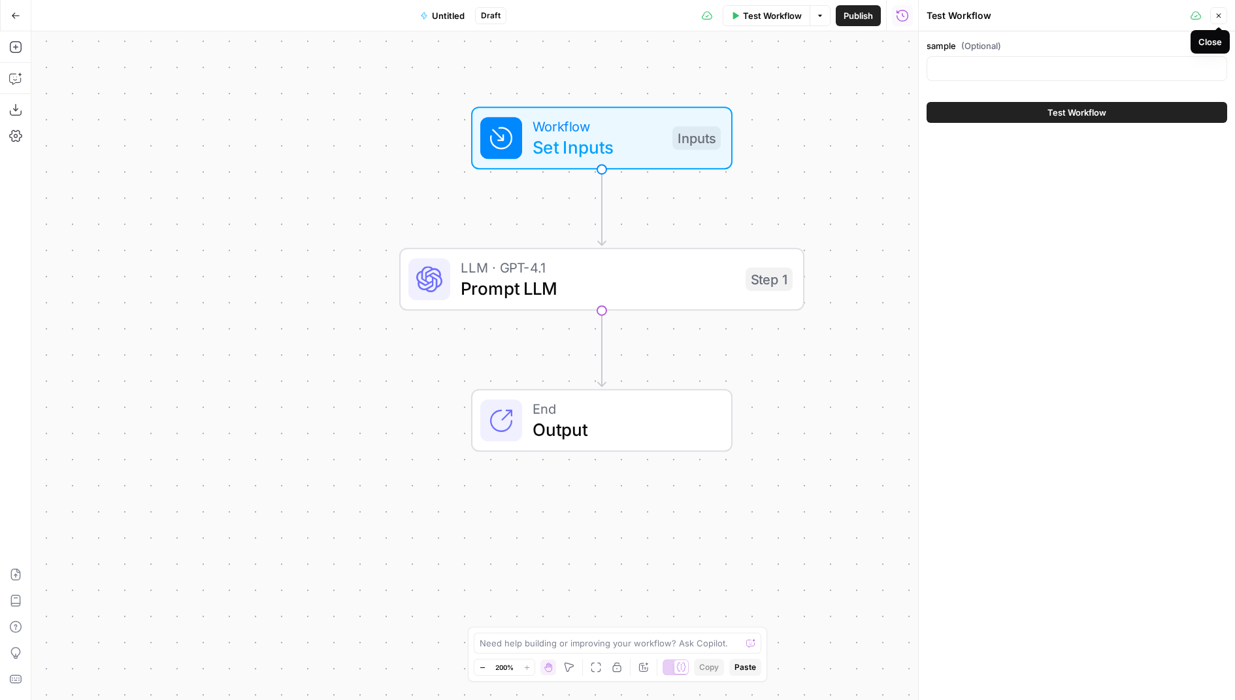
click at [1222, 14] on button "Close" at bounding box center [1218, 15] width 17 height 17
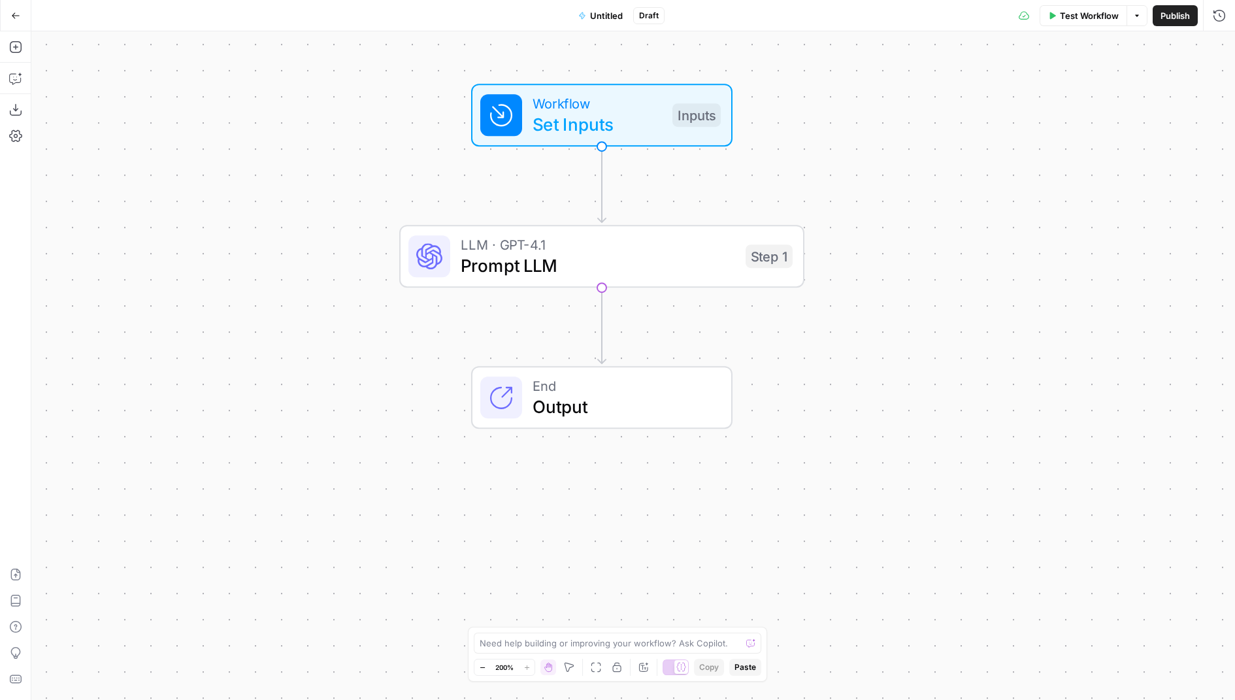
drag, startPoint x: 870, startPoint y: 321, endPoint x: 861, endPoint y: 265, distance: 56.3
click at [867, 261] on div "Workflow Set Inputs Inputs LLM · GPT-4.1 Prompt LLM Step 1 End Output" at bounding box center [632, 365] width 1203 height 668
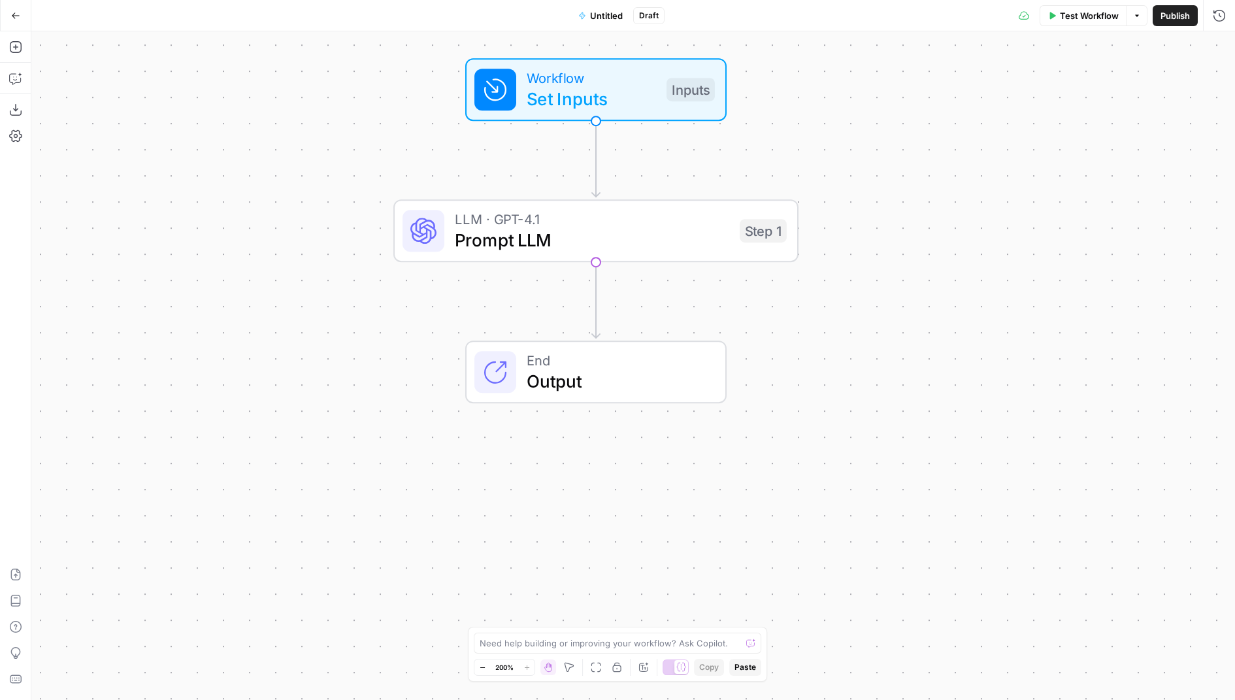
drag, startPoint x: 800, startPoint y: 103, endPoint x: 755, endPoint y: 166, distance: 77.8
click at [755, 121] on div "Workflow Set Inputs Inputs" at bounding box center [595, 89] width 405 height 63
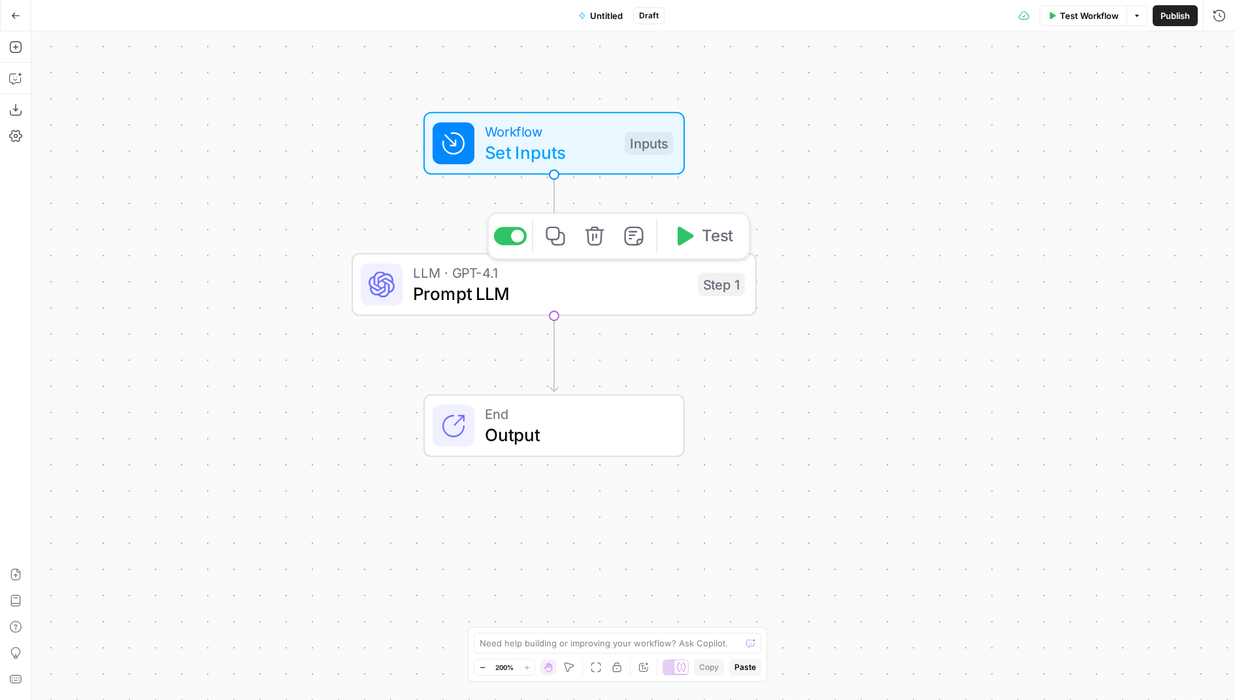
click at [656, 293] on span "Prompt LLM" at bounding box center [550, 293] width 274 height 26
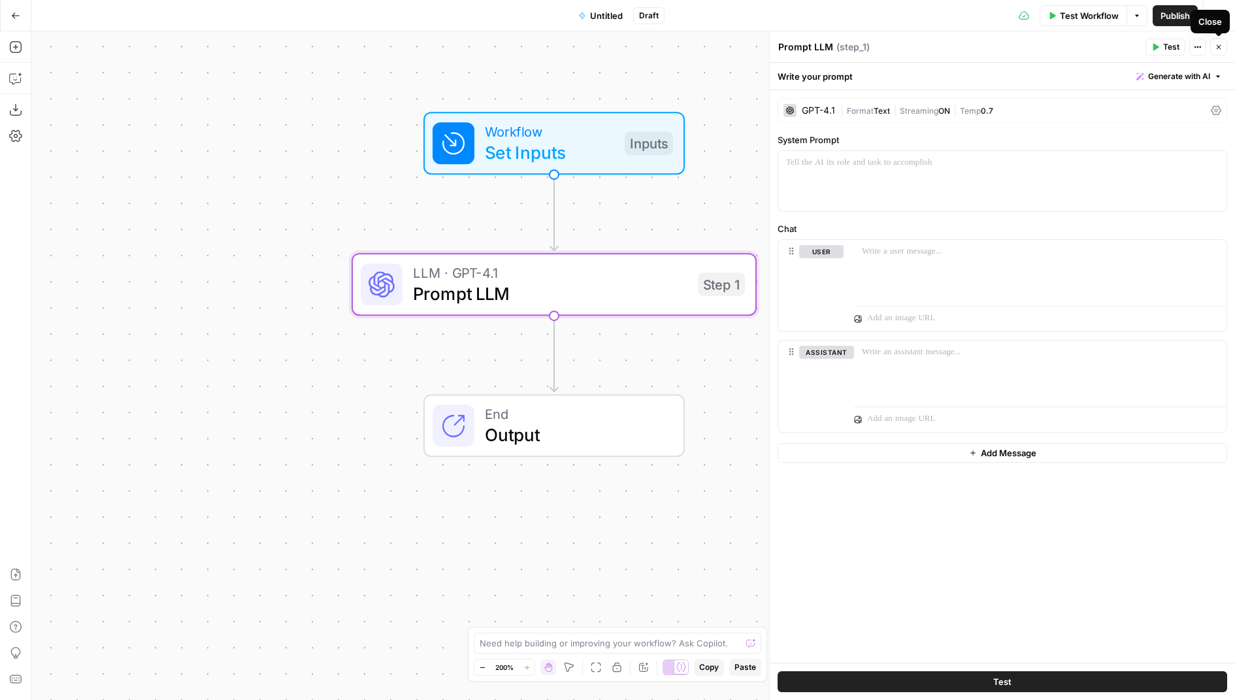
click at [1222, 48] on button "Close" at bounding box center [1218, 47] width 17 height 17
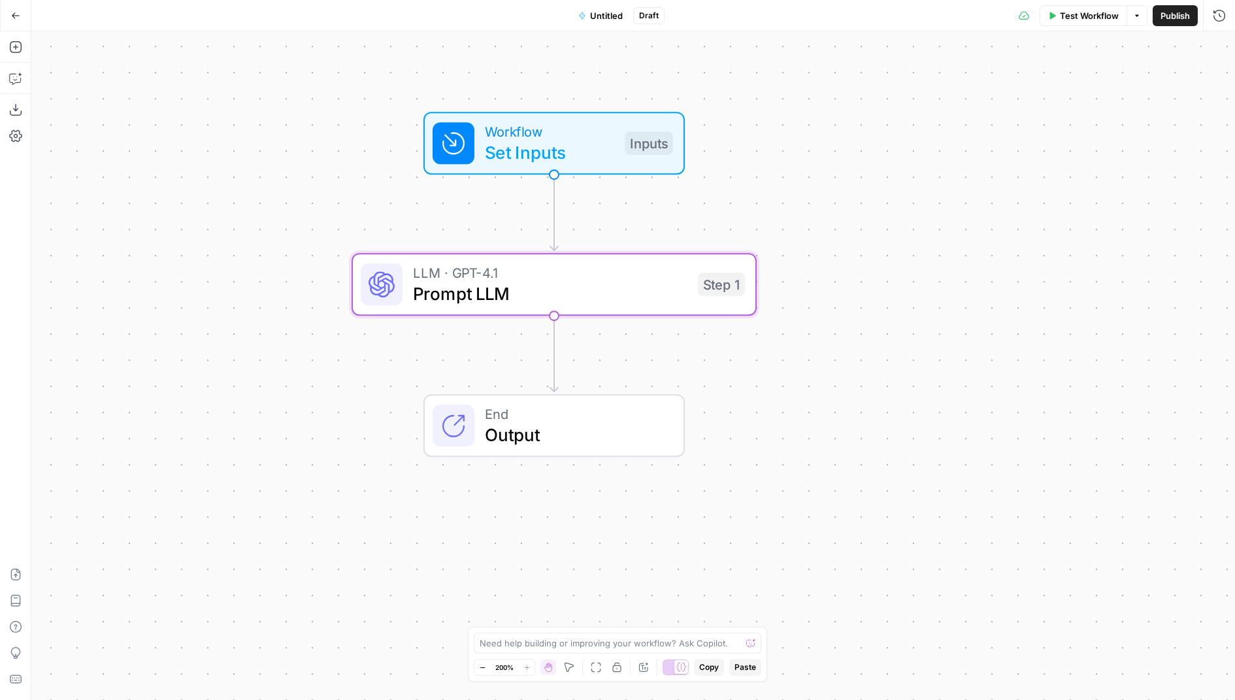
click at [755, 180] on div "Workflow Set Inputs Inputs LLM · GPT-4.1 Prompt LLM Step 1 End Output" at bounding box center [632, 365] width 1203 height 668
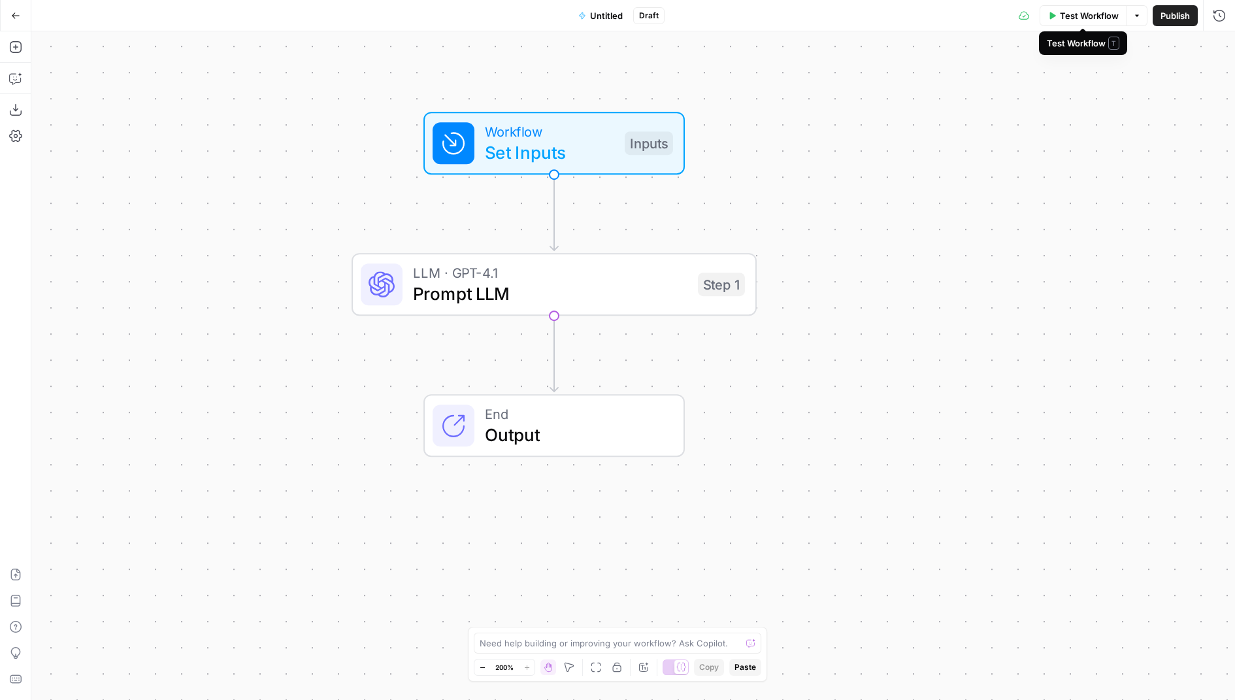
click at [1099, 21] on span "Test Workflow" at bounding box center [1089, 15] width 59 height 13
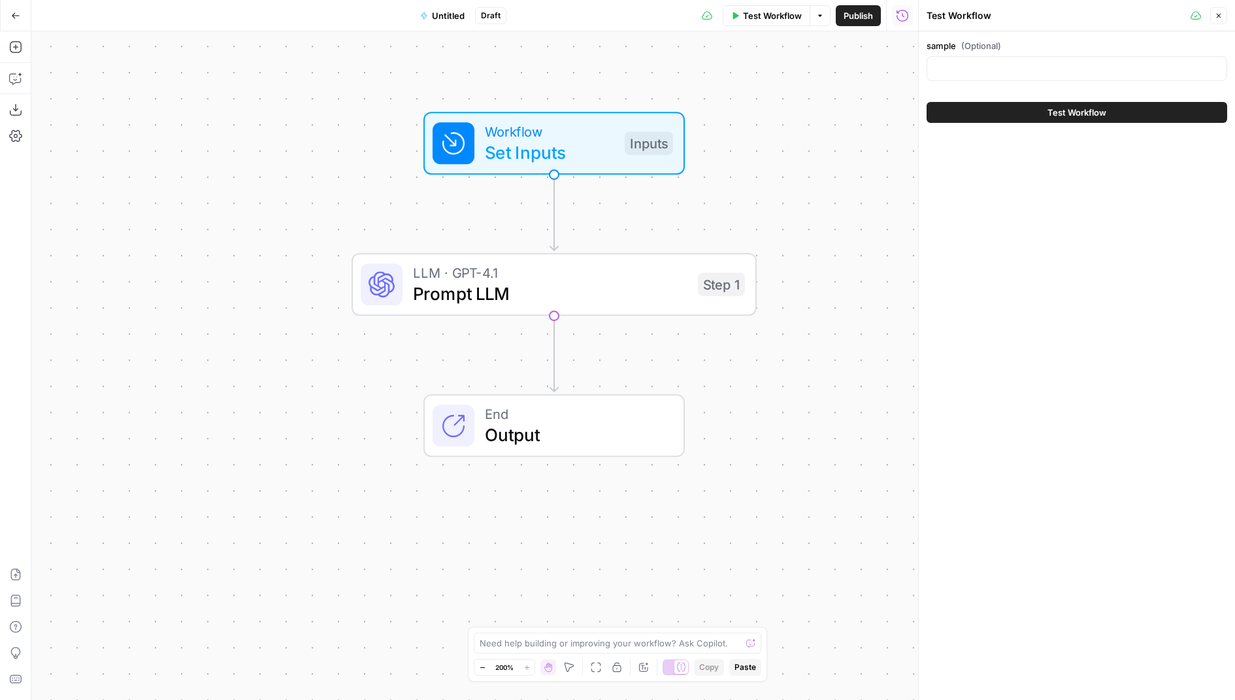
click at [1087, 165] on div "sample (Optional) Test Workflow" at bounding box center [1077, 365] width 316 height 668
click at [1223, 14] on button "Close" at bounding box center [1218, 15] width 17 height 17
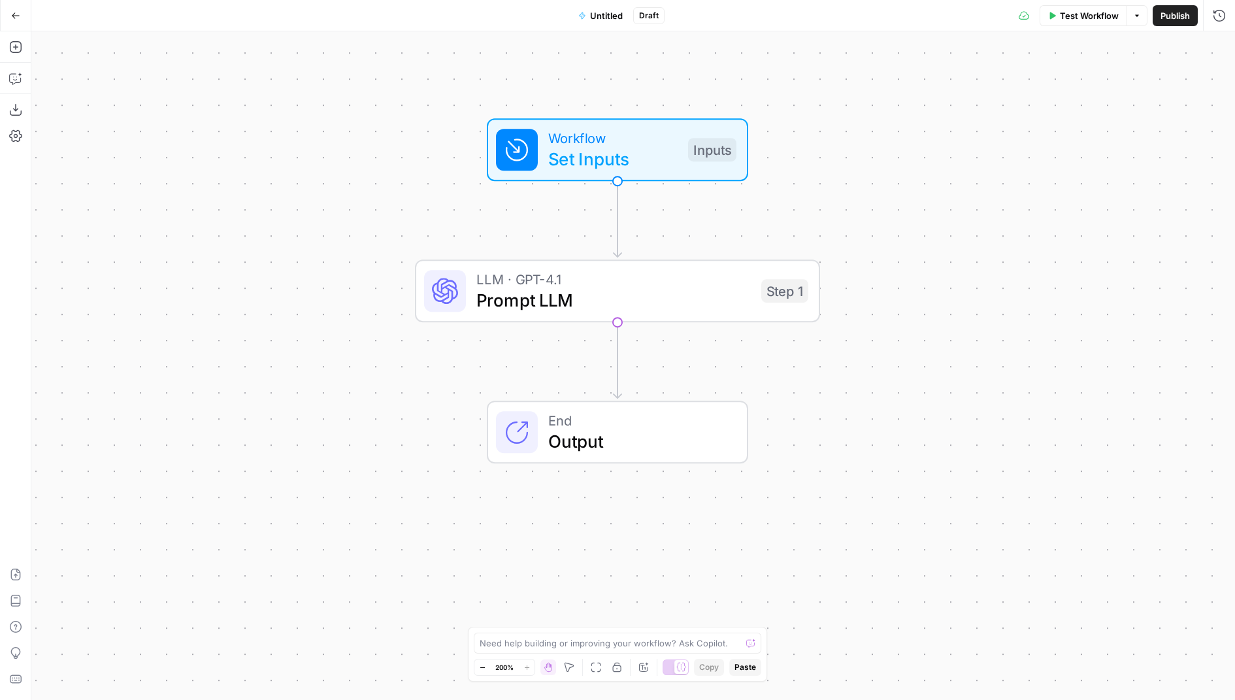
drag, startPoint x: 787, startPoint y: 154, endPoint x: 848, endPoint y: 160, distance: 61.7
click at [849, 161] on div "Workflow Set Inputs Inputs LLM · GPT-4.1 Prompt LLM Step 1 End Output" at bounding box center [632, 365] width 1203 height 668
click at [710, 159] on div "Inputs" at bounding box center [711, 150] width 48 height 24
click at [1228, 47] on header "Inputs Close" at bounding box center [1002, 46] width 465 height 31
click at [1220, 47] on icon "button" at bounding box center [1219, 47] width 8 height 8
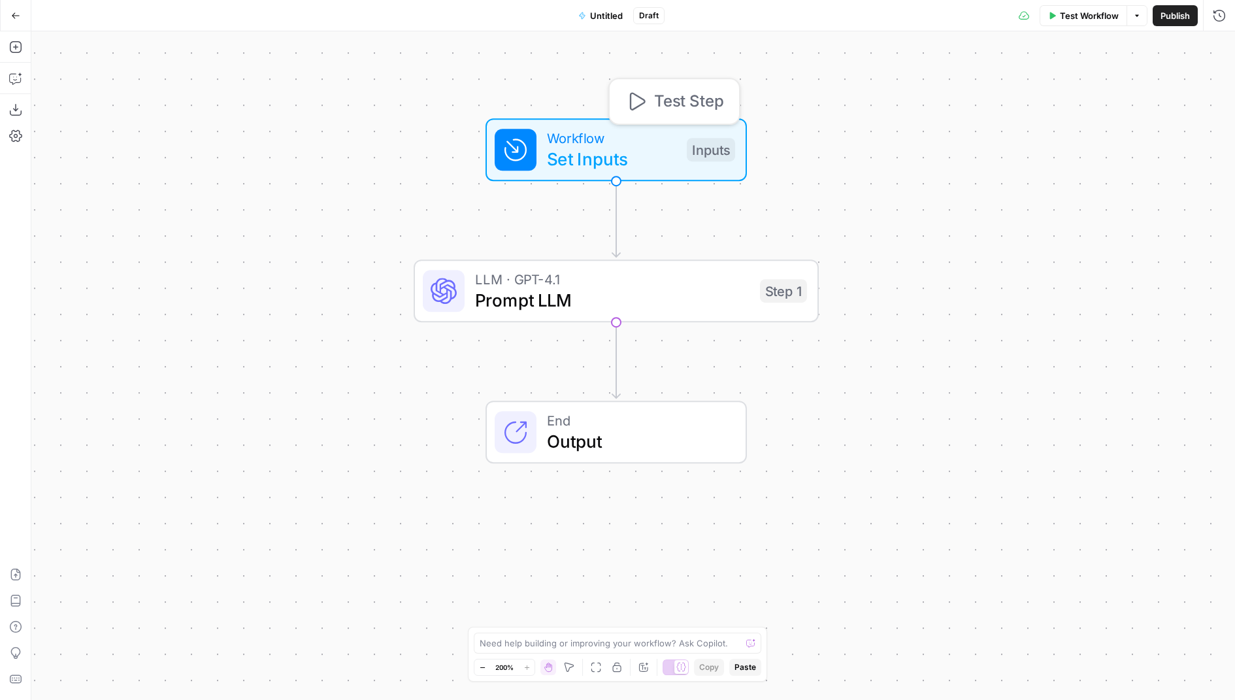
click at [657, 136] on span "Workflow" at bounding box center [611, 137] width 129 height 21
drag, startPoint x: 527, startPoint y: 220, endPoint x: 399, endPoint y: 220, distance: 128.7
click at [399, 220] on div "Workflow Set Inputs Inputs Test Step LLM · GPT-4.1 Prompt LLM Step 1 End Output" at bounding box center [632, 365] width 1203 height 668
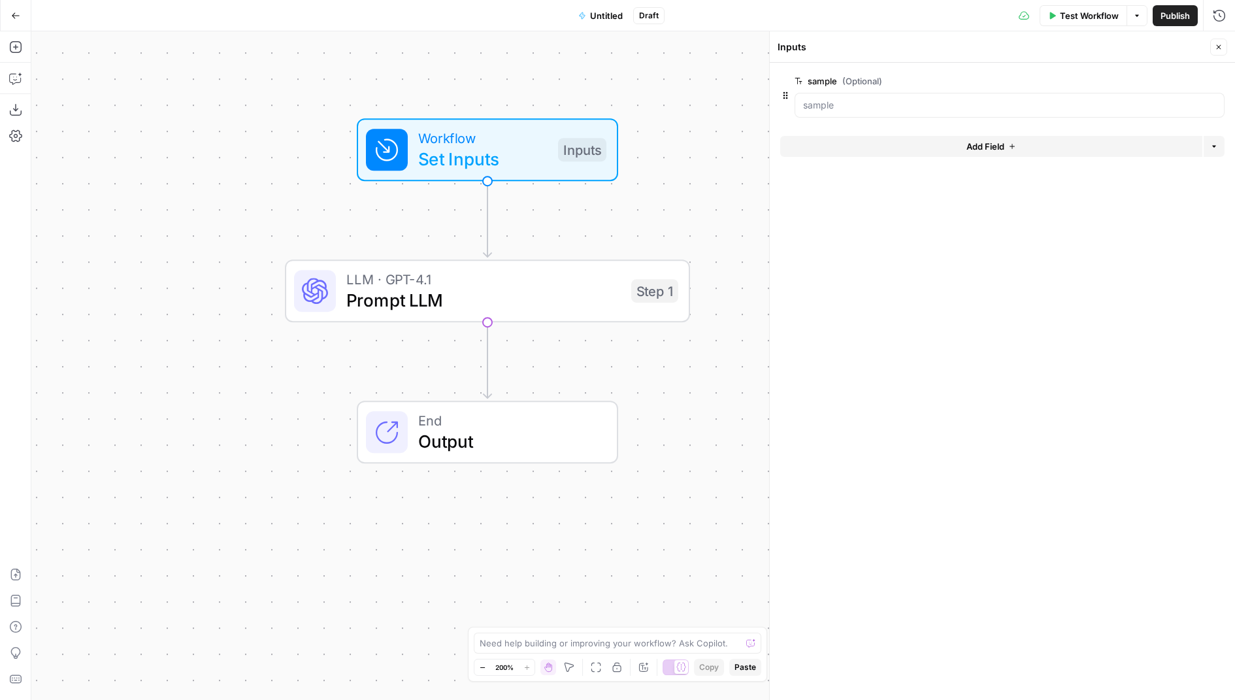
drag, startPoint x: 1216, startPoint y: 38, endPoint x: 970, endPoint y: 56, distance: 246.3
click at [1216, 39] on div "Close" at bounding box center [1218, 47] width 17 height 17
click at [553, 172] on div "Workflow Set Inputs Inputs Test Step" at bounding box center [487, 149] width 261 height 63
click at [1224, 44] on button "Close" at bounding box center [1218, 47] width 17 height 17
click at [489, 154] on span "Set Inputs" at bounding box center [482, 159] width 129 height 26
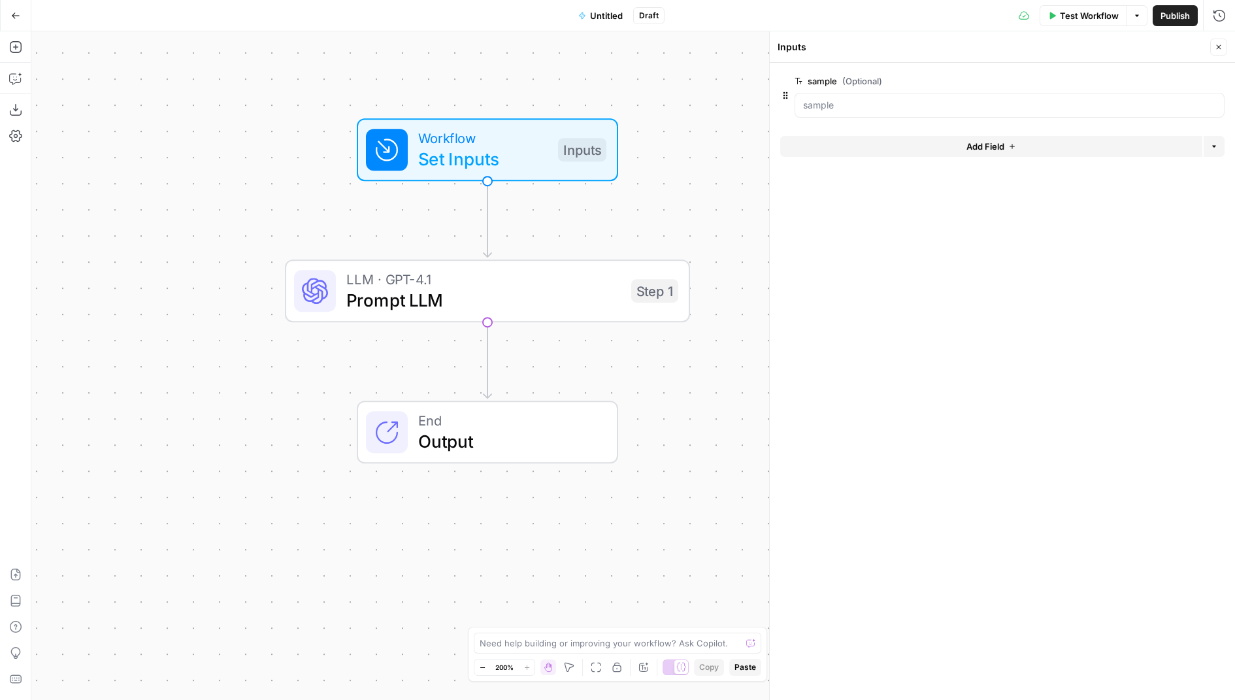
click at [1219, 46] on icon "button" at bounding box center [1219, 47] width 5 height 5
click at [1140, 15] on span "button" at bounding box center [1137, 16] width 8 height 8
click at [1152, 118] on div "Workflow Set Inputs Inputs LLM · GPT-4.1 Prompt LLM Step 1 End Output" at bounding box center [632, 365] width 1203 height 668
click at [1090, 21] on span "Test Workflow" at bounding box center [1089, 15] width 59 height 13
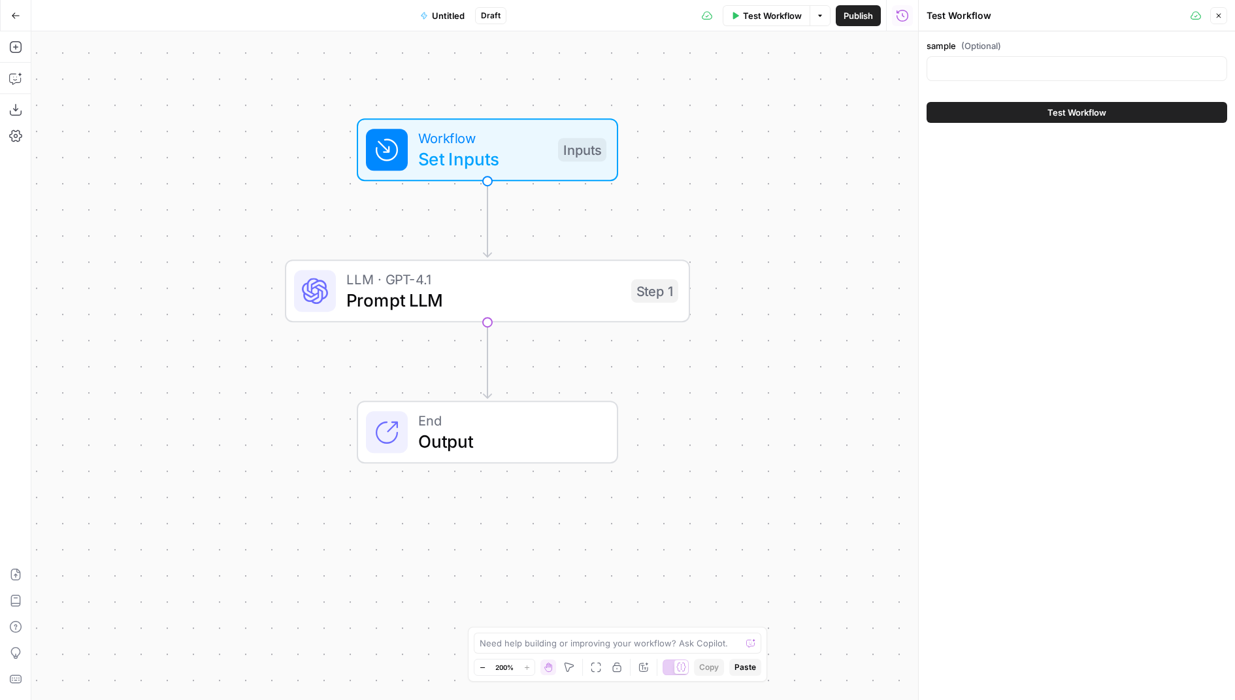
click at [1225, 10] on button "Close" at bounding box center [1218, 15] width 17 height 17
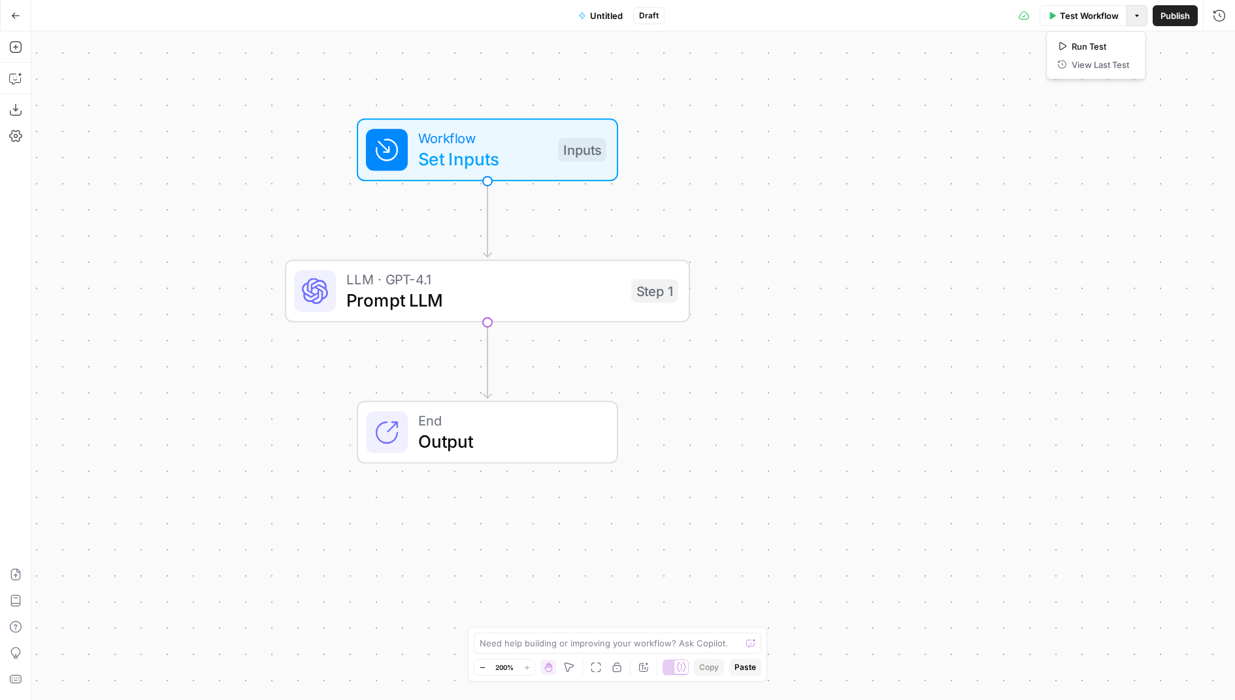
click at [1137, 18] on icon "button" at bounding box center [1137, 16] width 8 height 8
click at [1101, 51] on span "Run Test" at bounding box center [1100, 46] width 57 height 13
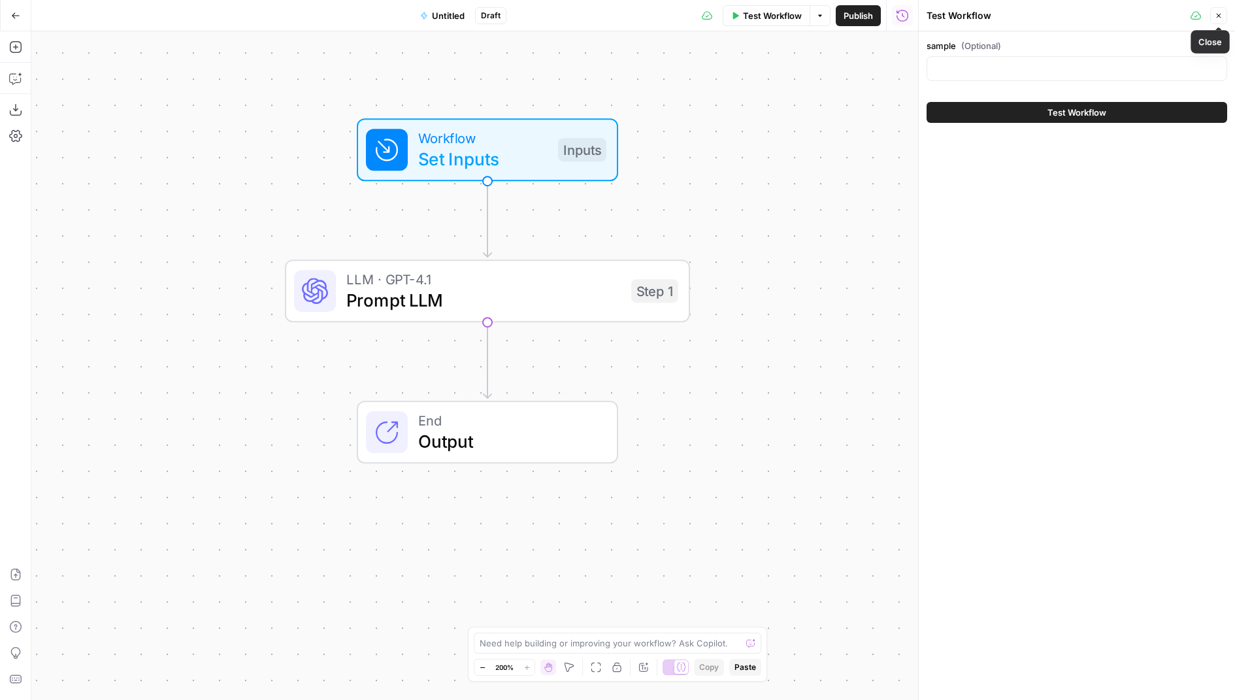
click at [1226, 14] on button "Close" at bounding box center [1218, 15] width 17 height 17
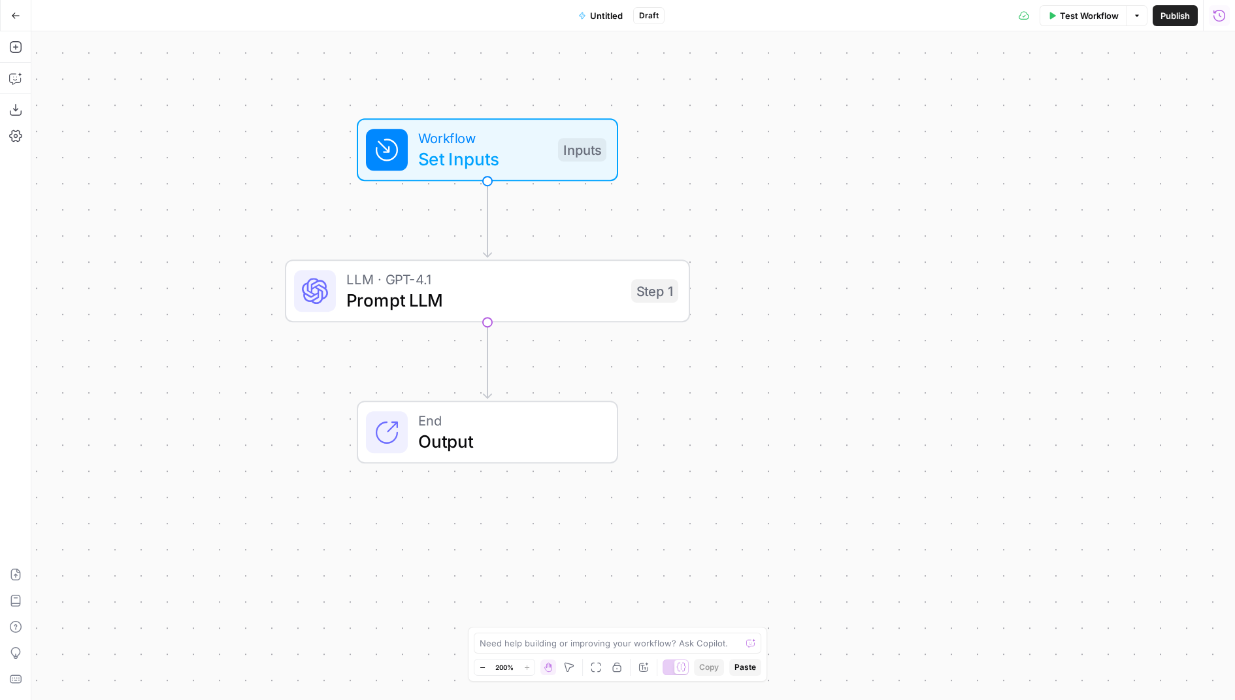
click at [1223, 16] on icon "button" at bounding box center [1219, 15] width 13 height 13
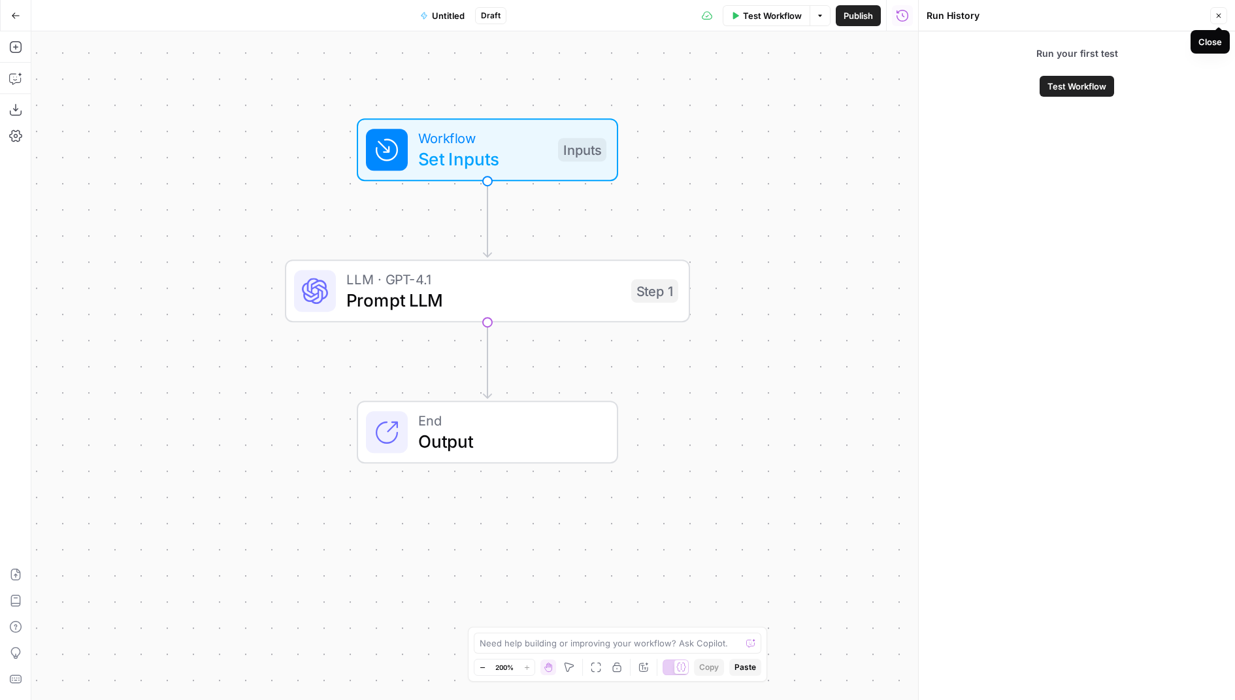
click at [1222, 17] on button "Close" at bounding box center [1218, 15] width 17 height 17
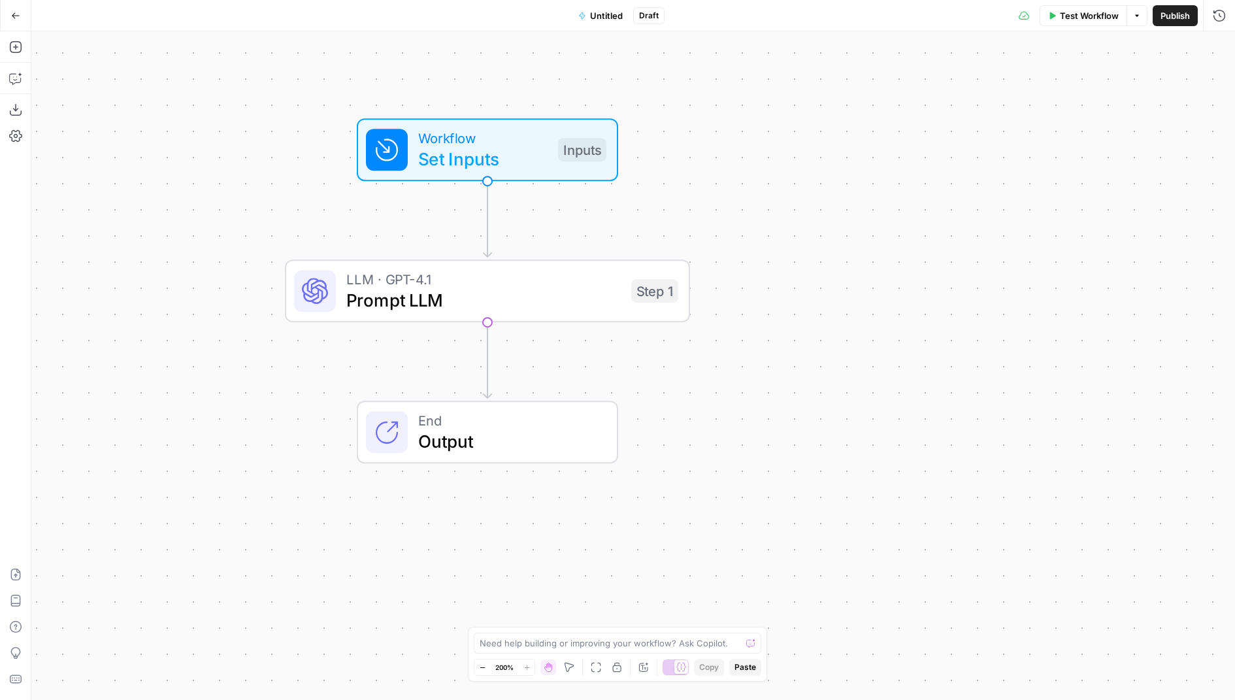
click at [1132, 8] on button "Options" at bounding box center [1136, 15] width 21 height 21
click at [1196, 108] on div "Workflow Set Inputs Inputs LLM · GPT-4.1 Prompt LLM Step 1 End Output" at bounding box center [632, 365] width 1203 height 668
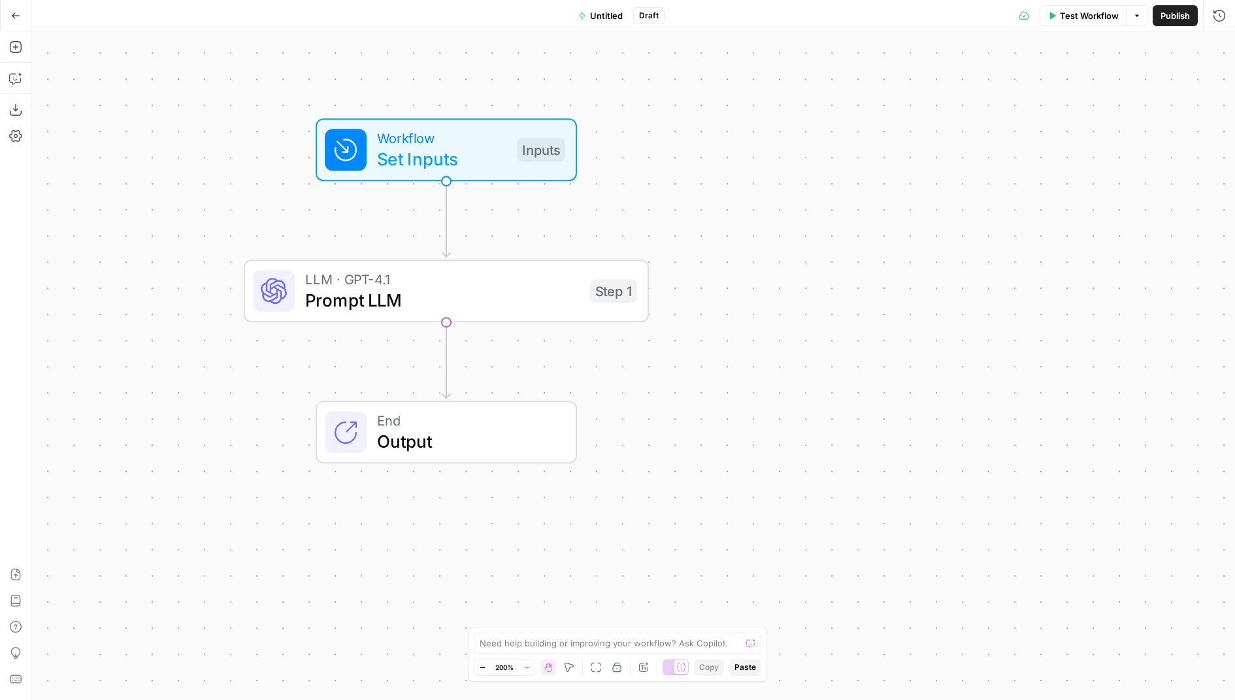
drag, startPoint x: 738, startPoint y: 139, endPoint x: 687, endPoint y: 137, distance: 51.0
click at [687, 137] on div "Workflow Set Inputs Inputs LLM · GPT-4.1 Prompt LLM Step 1 End Output" at bounding box center [632, 365] width 1203 height 668
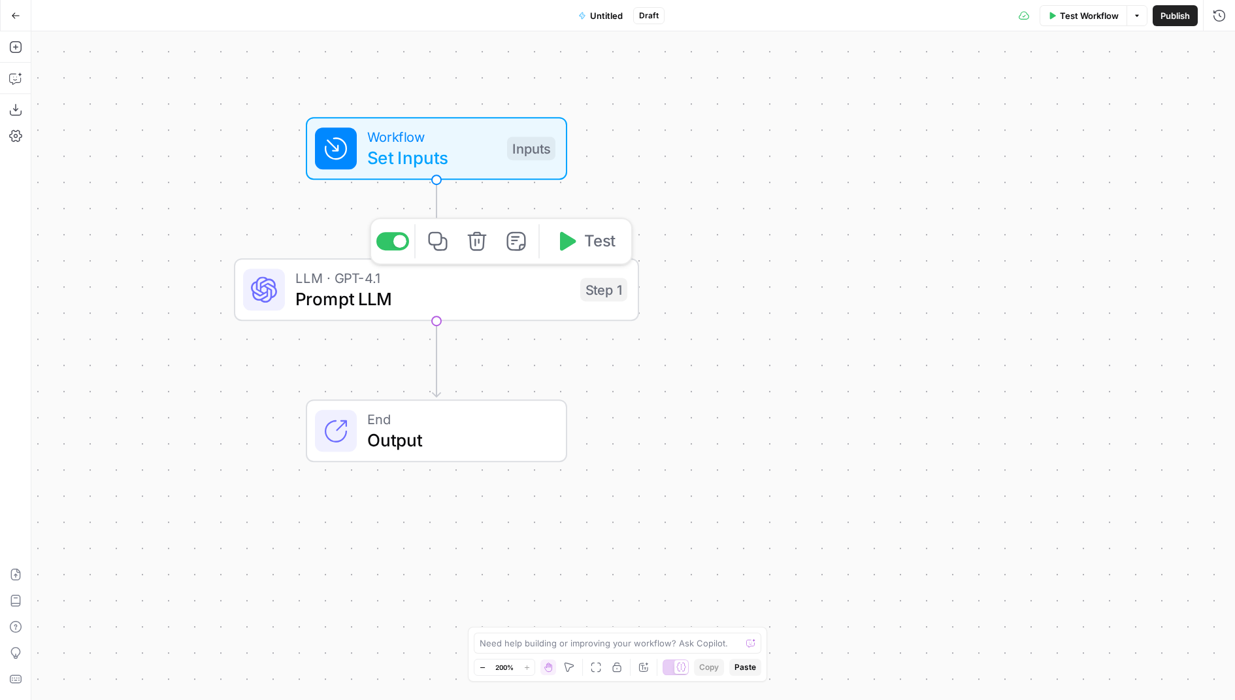
click at [446, 291] on span "Prompt LLM" at bounding box center [432, 299] width 274 height 26
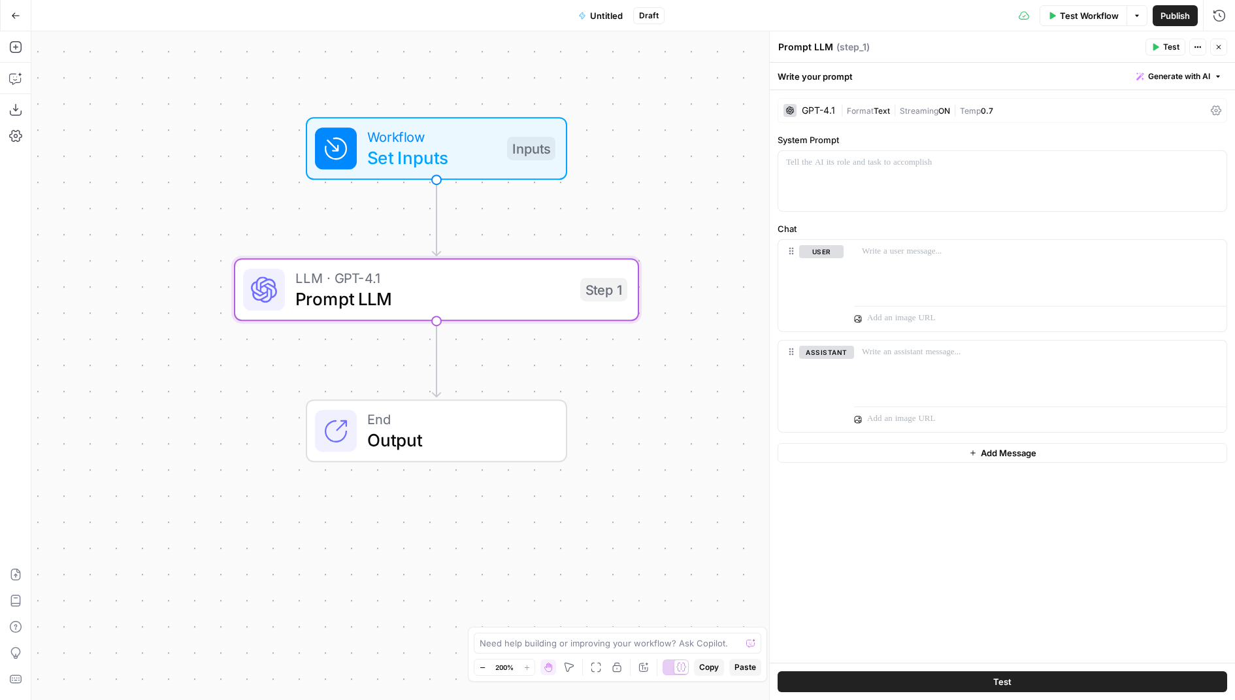
click at [1075, 22] on span "Test Workflow" at bounding box center [1089, 15] width 59 height 13
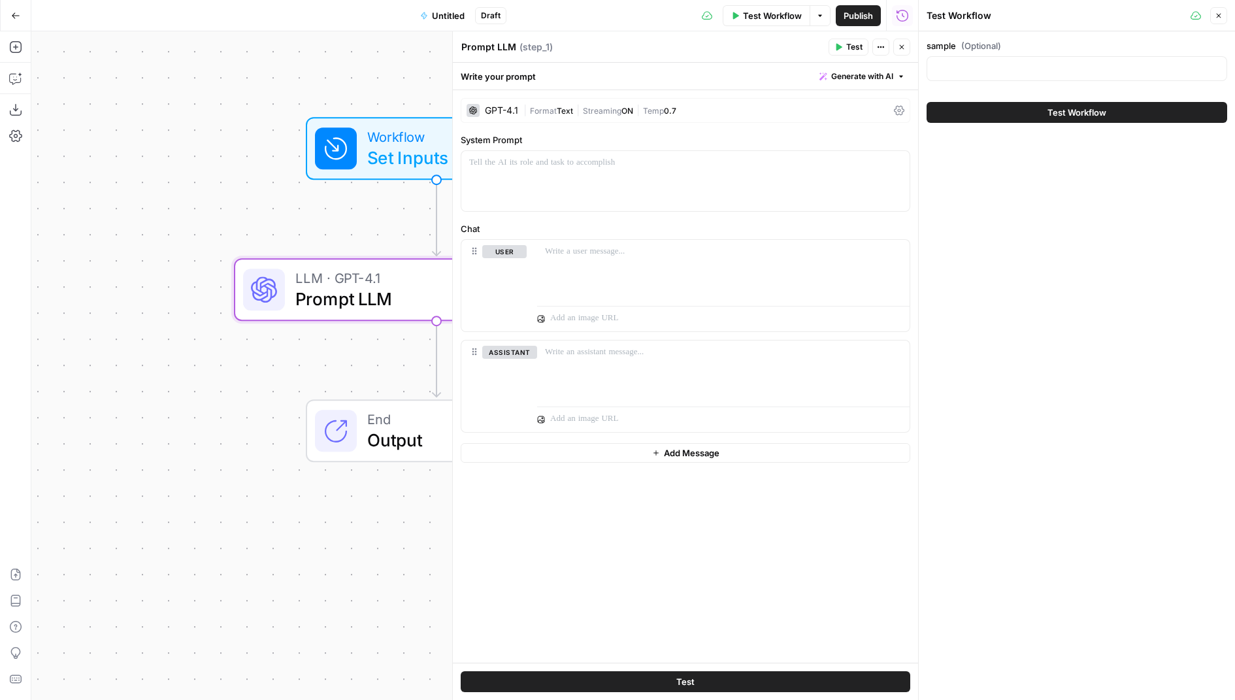
click at [902, 46] on icon "button" at bounding box center [902, 47] width 5 height 5
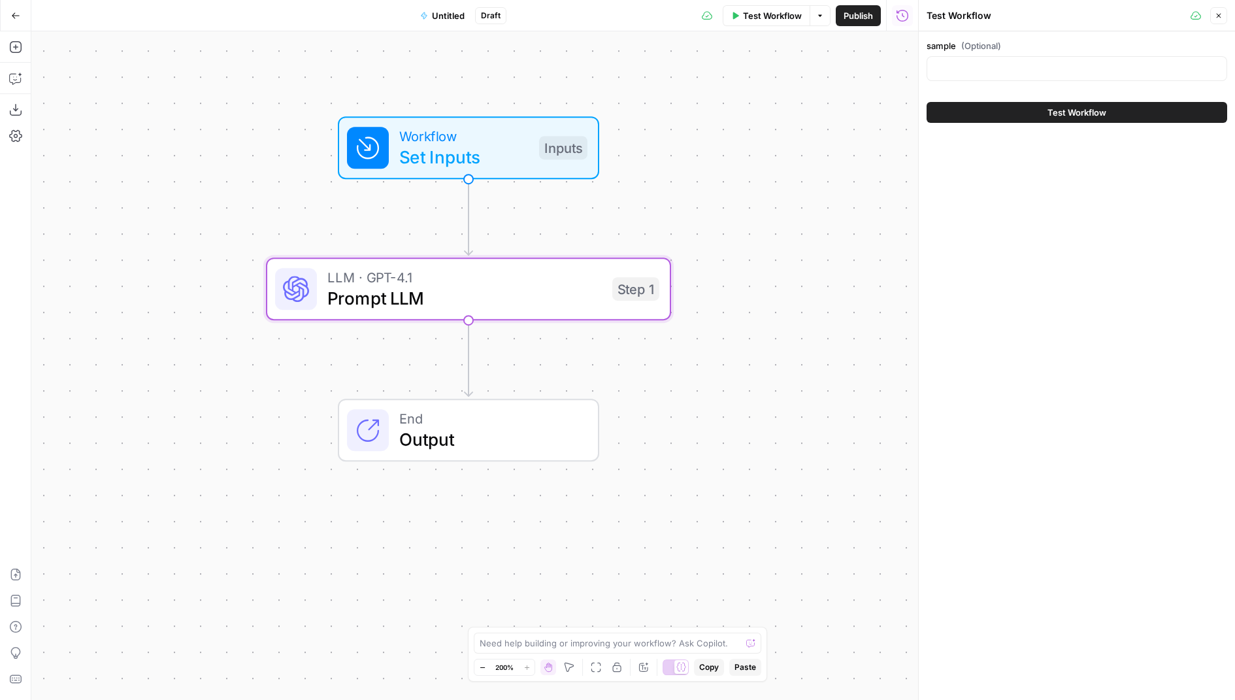
drag, startPoint x: 646, startPoint y: 182, endPoint x: 708, endPoint y: 178, distance: 62.2
click at [708, 178] on div "Workflow Set Inputs Inputs LLM · GPT-4.1 Prompt LLM Step 1 End Output" at bounding box center [474, 365] width 887 height 668
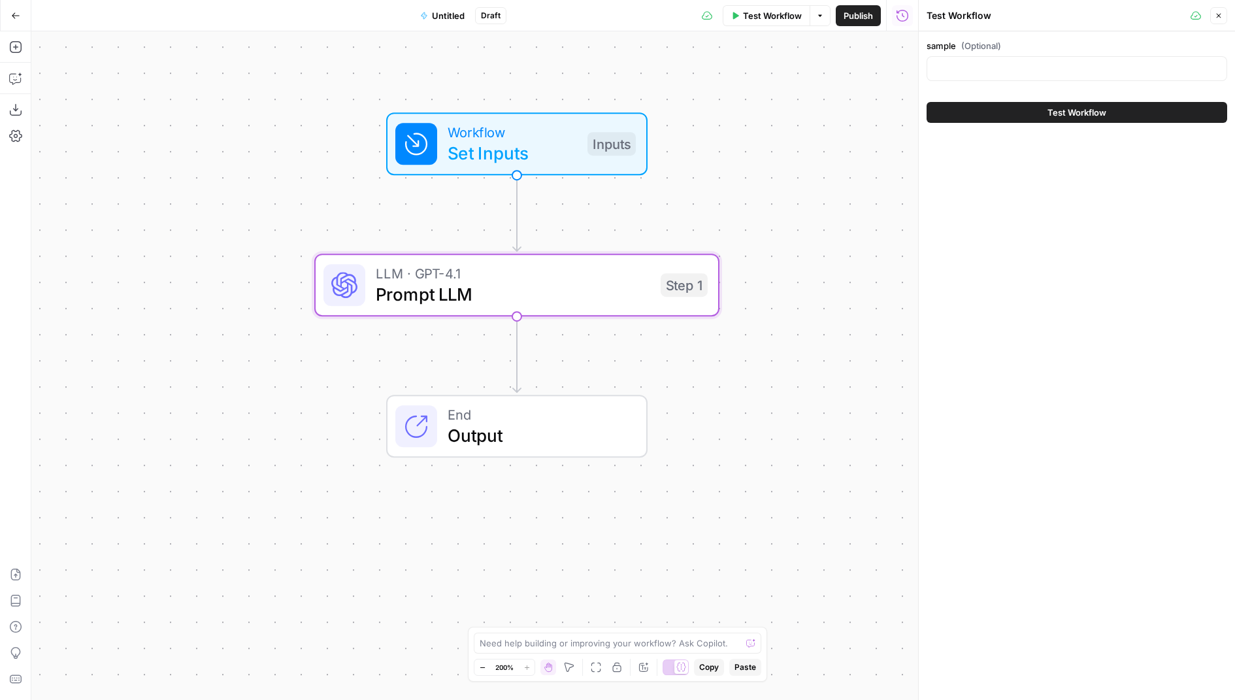
click at [982, 57] on div at bounding box center [1076, 68] width 301 height 25
type input "test"
click at [1136, 108] on button "Test Workflow" at bounding box center [1076, 112] width 301 height 21
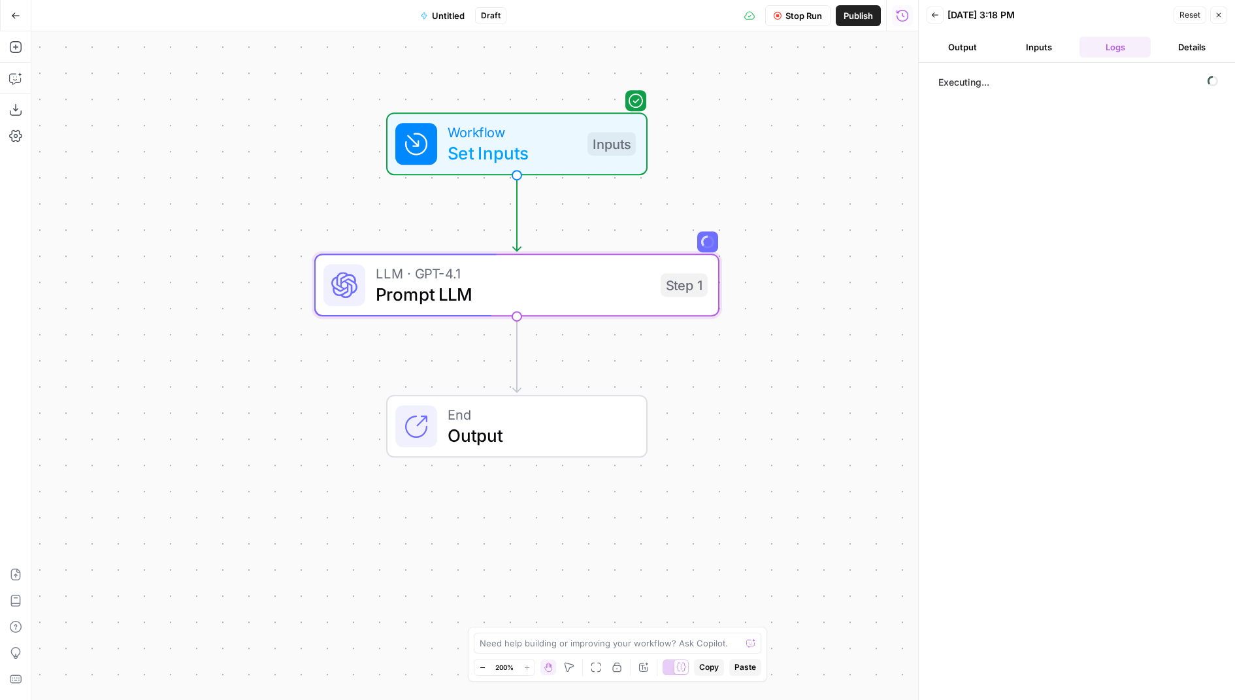
click at [1042, 41] on button "Inputs" at bounding box center [1038, 47] width 71 height 21
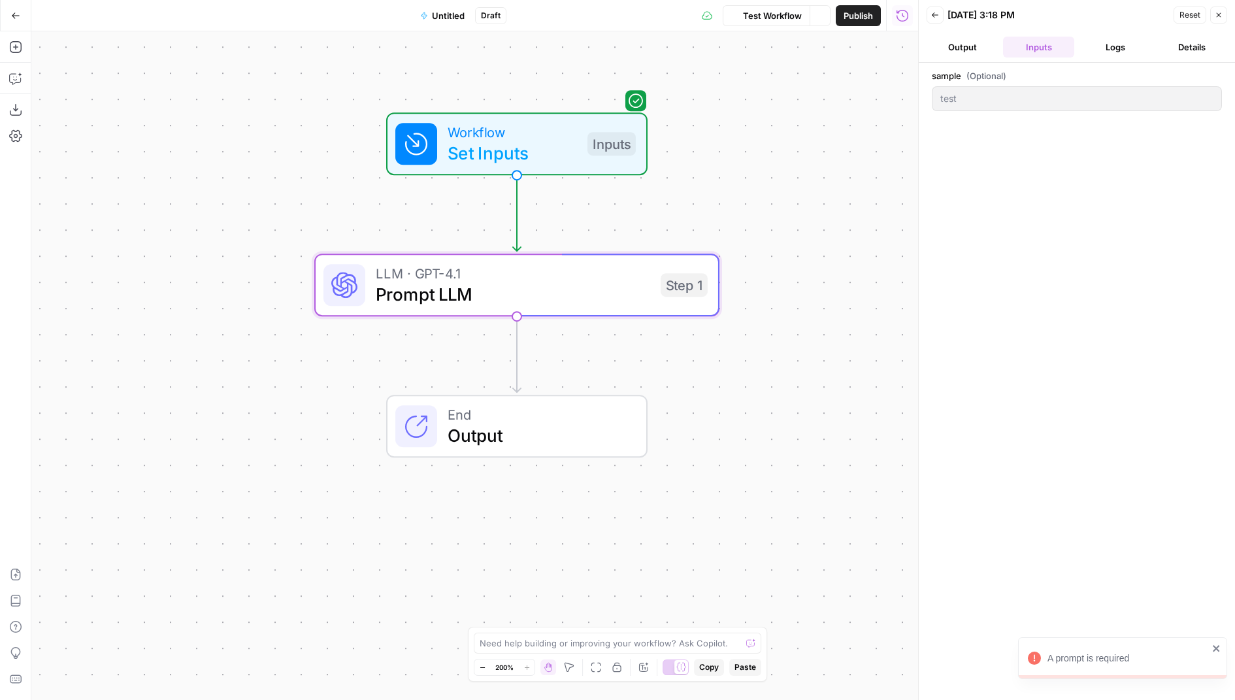
click at [1223, 14] on button "Close" at bounding box center [1218, 15] width 17 height 17
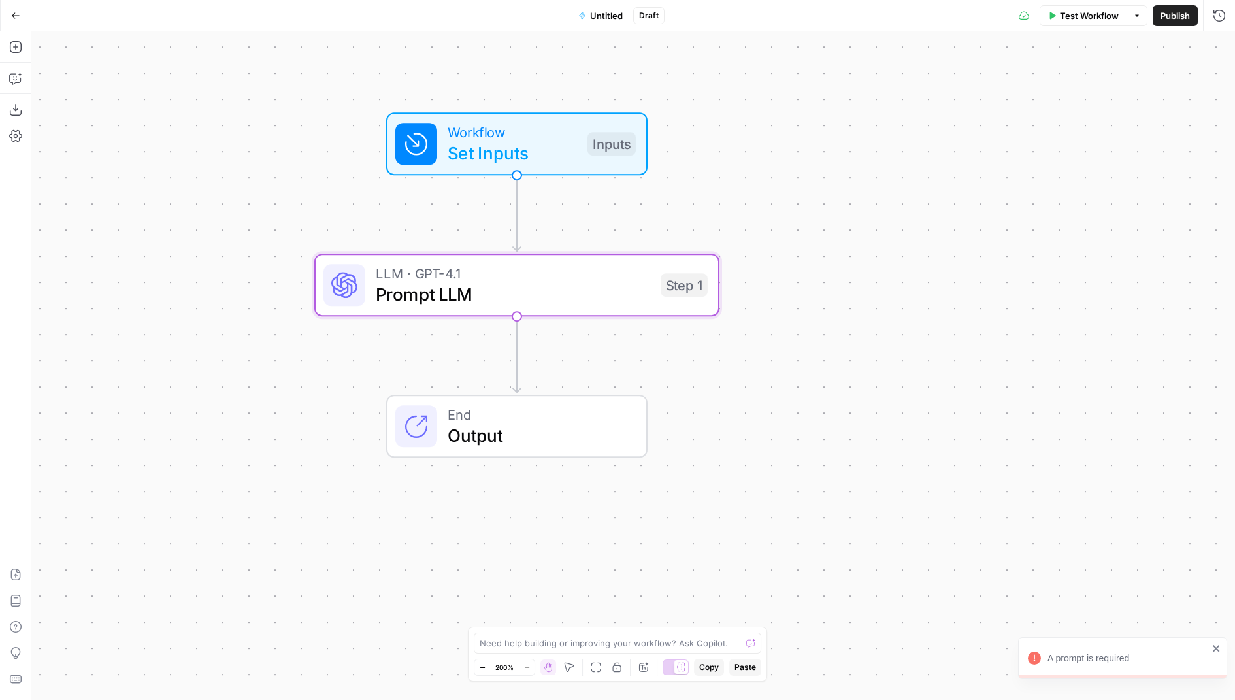
click at [1098, 14] on span "Test Workflow" at bounding box center [1089, 15] width 59 height 13
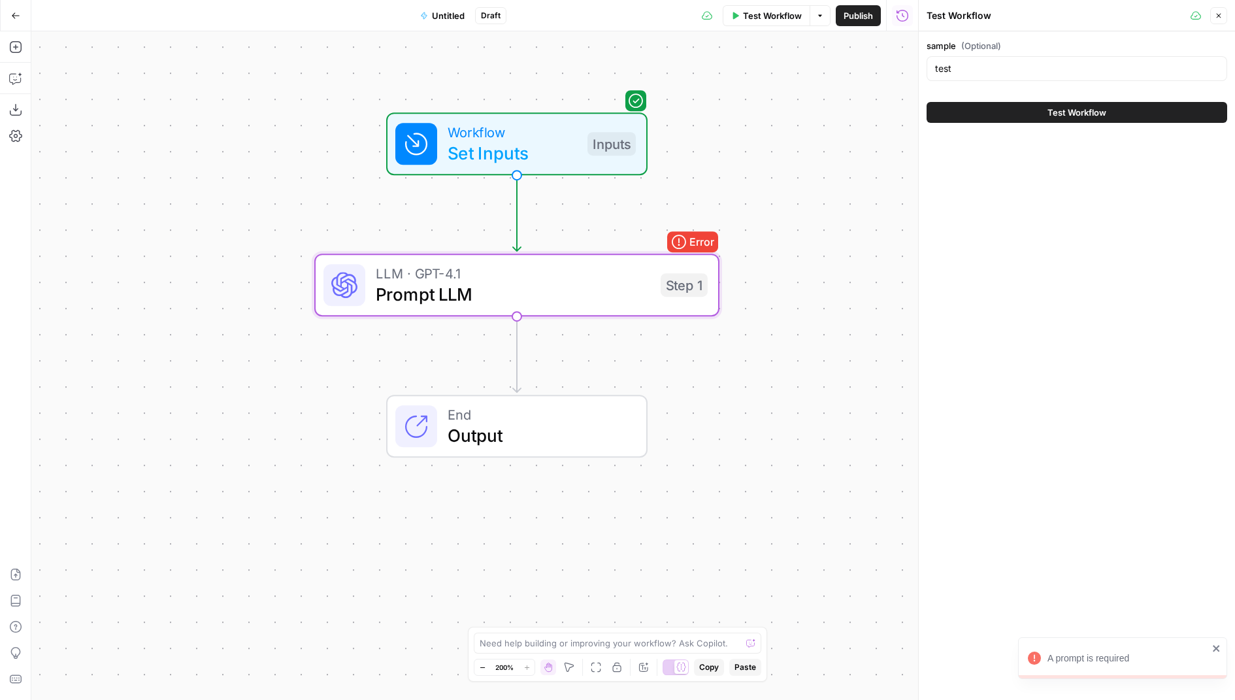
click at [1219, 18] on icon "button" at bounding box center [1219, 16] width 8 height 8
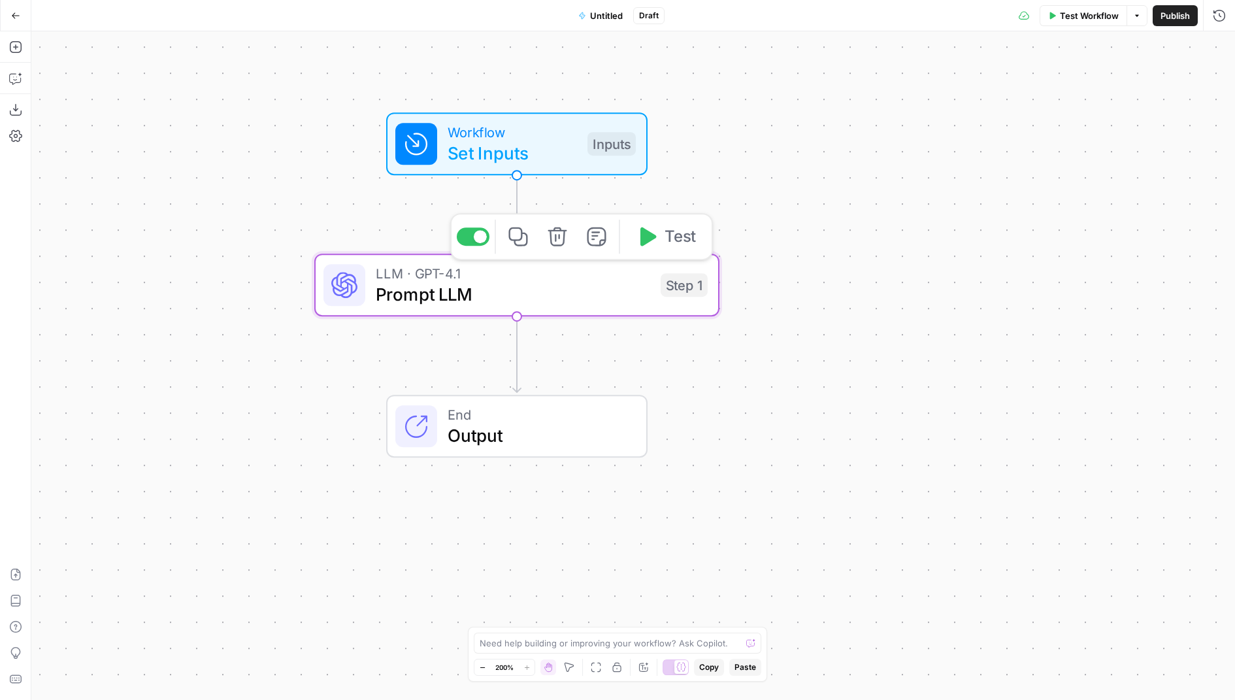
click at [649, 297] on span "Prompt LLM" at bounding box center [513, 294] width 274 height 26
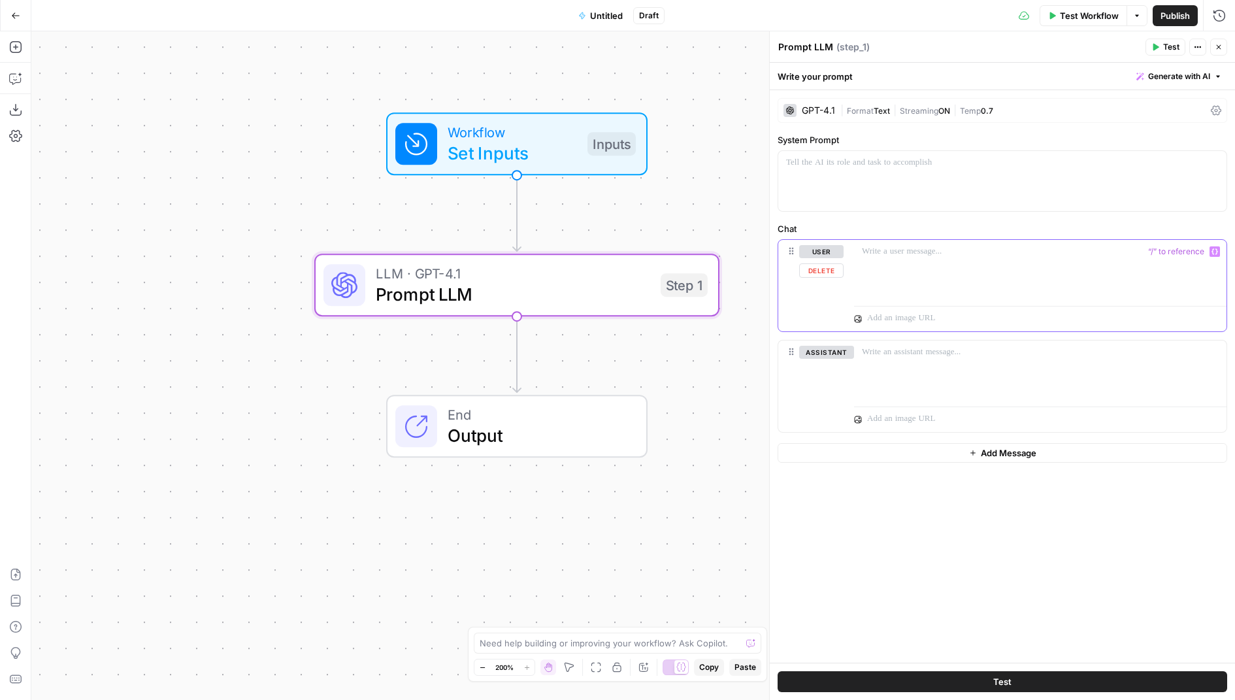
click at [1014, 249] on p at bounding box center [1040, 251] width 357 height 13
click at [1214, 248] on icon "button" at bounding box center [1214, 251] width 7 height 7
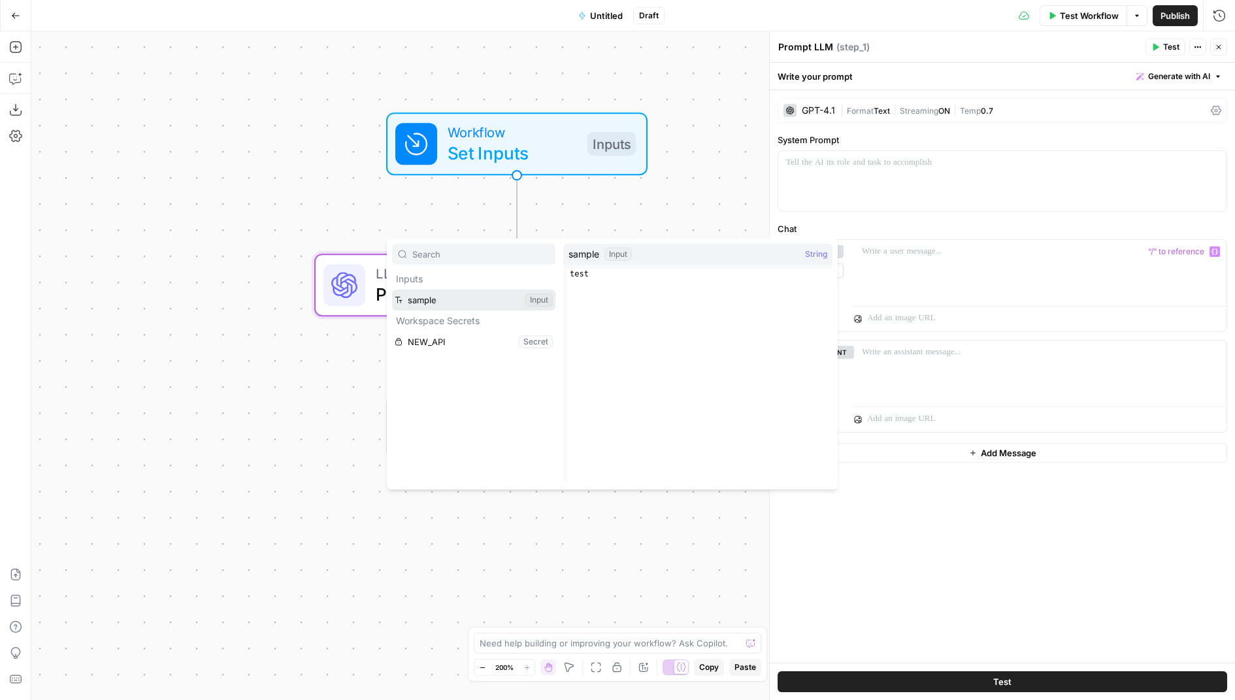
click at [460, 305] on button "Select variable sample" at bounding box center [473, 299] width 163 height 21
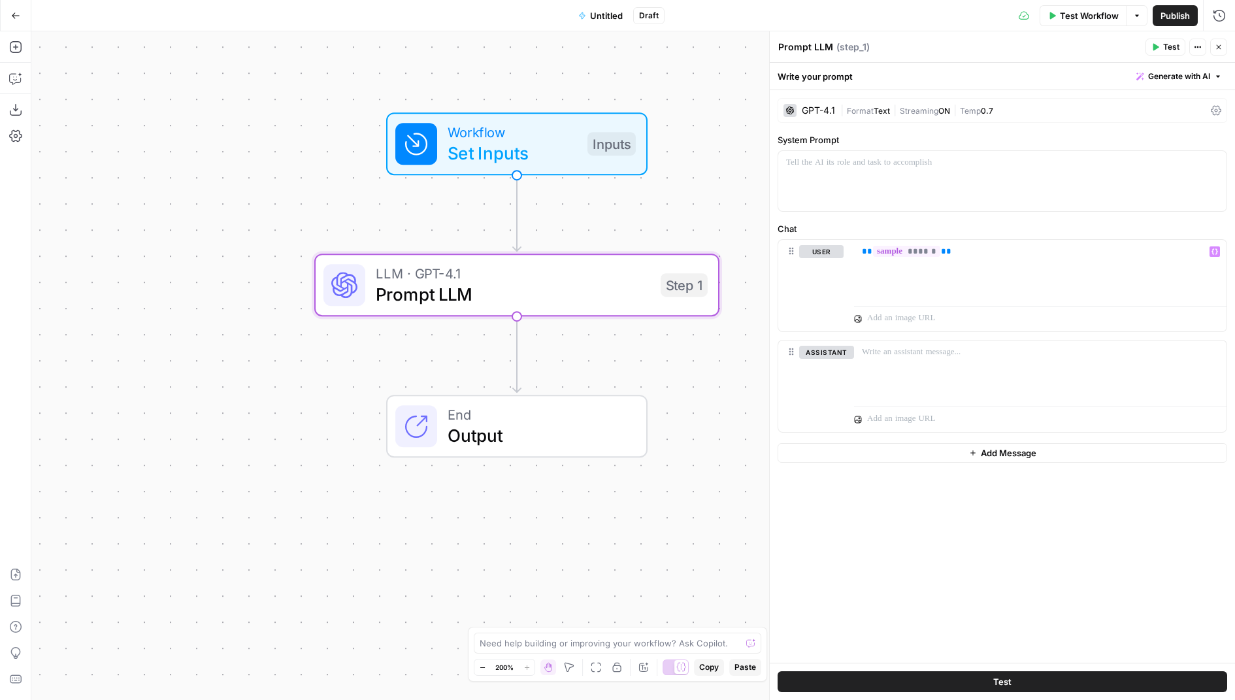
click at [1220, 52] on button "Close" at bounding box center [1218, 47] width 17 height 17
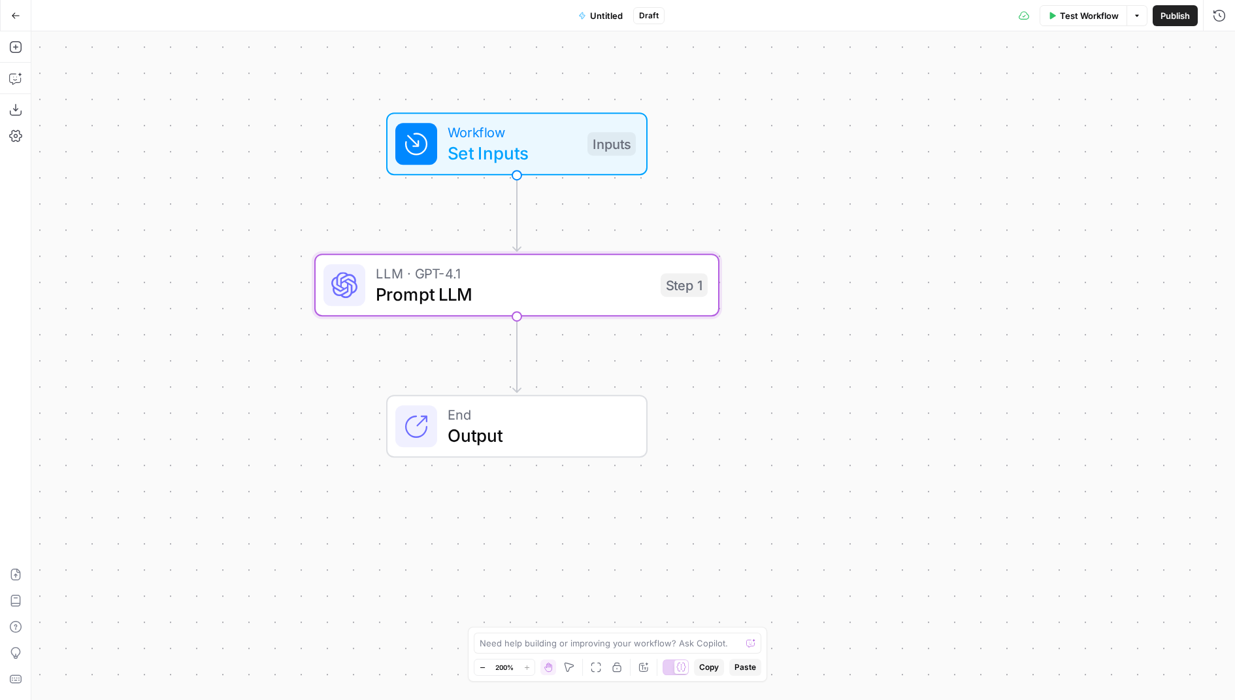
click at [1096, 20] on span "Test Workflow" at bounding box center [1089, 15] width 59 height 13
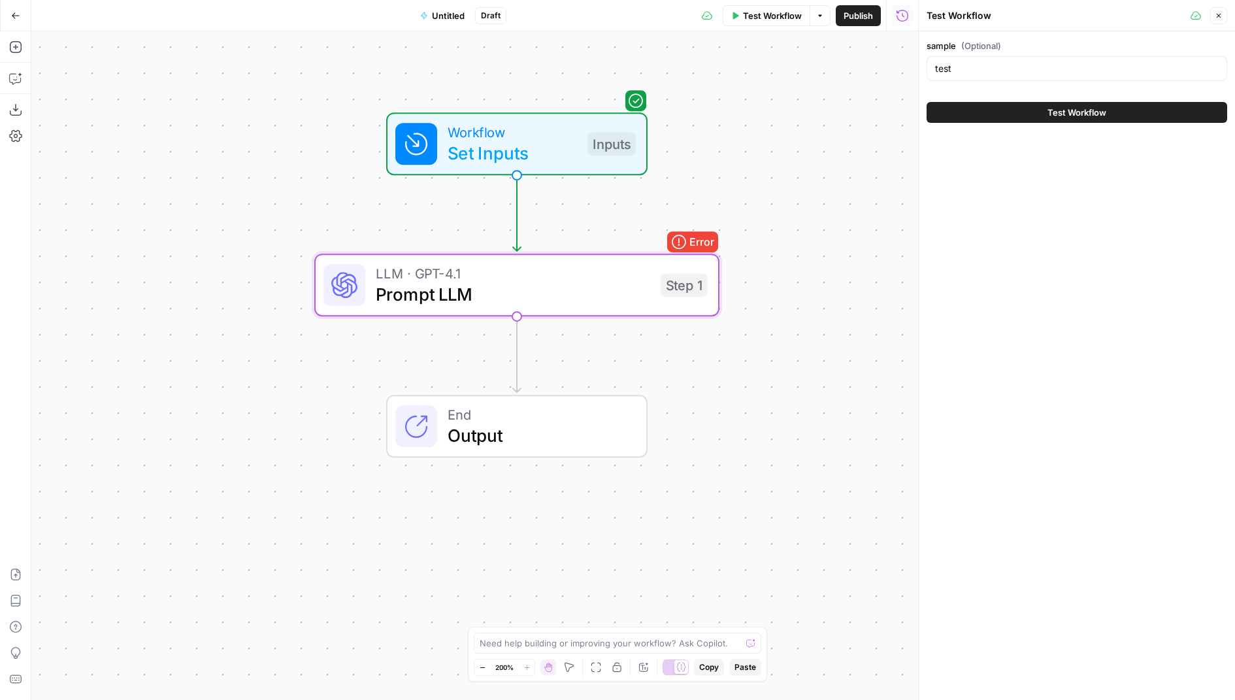
click at [1222, 15] on button "Close" at bounding box center [1218, 15] width 17 height 17
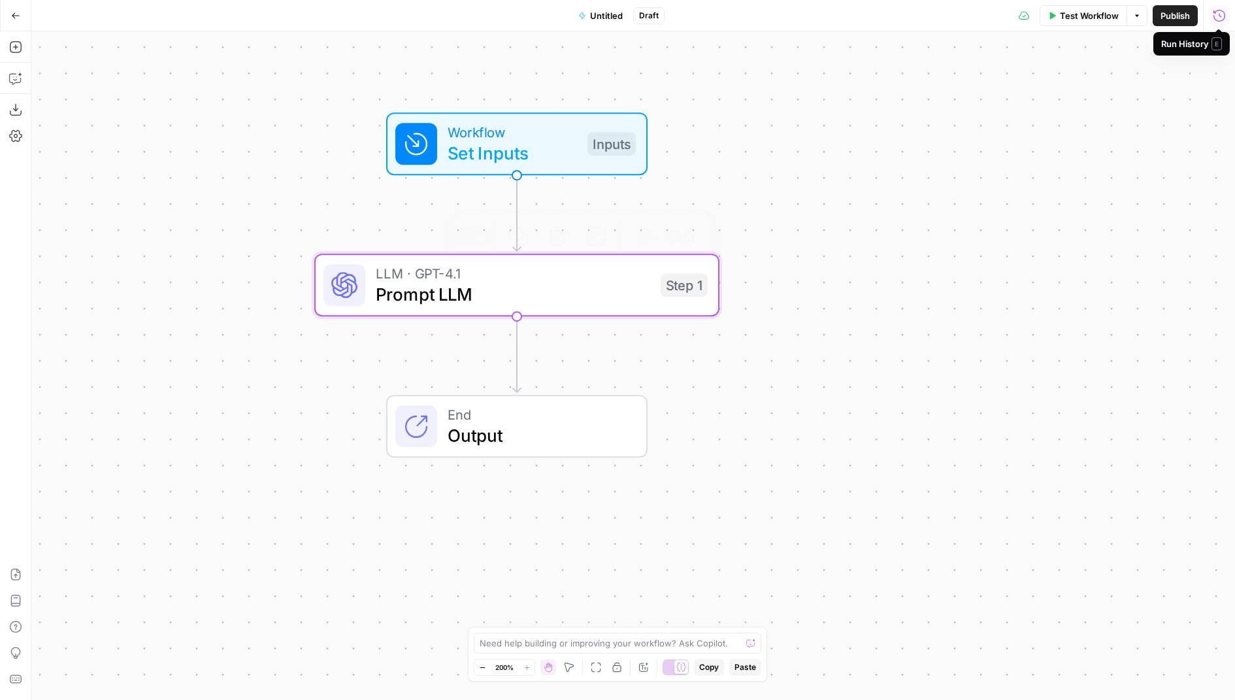
click at [612, 274] on span "LLM · GPT-4.1" at bounding box center [513, 273] width 274 height 21
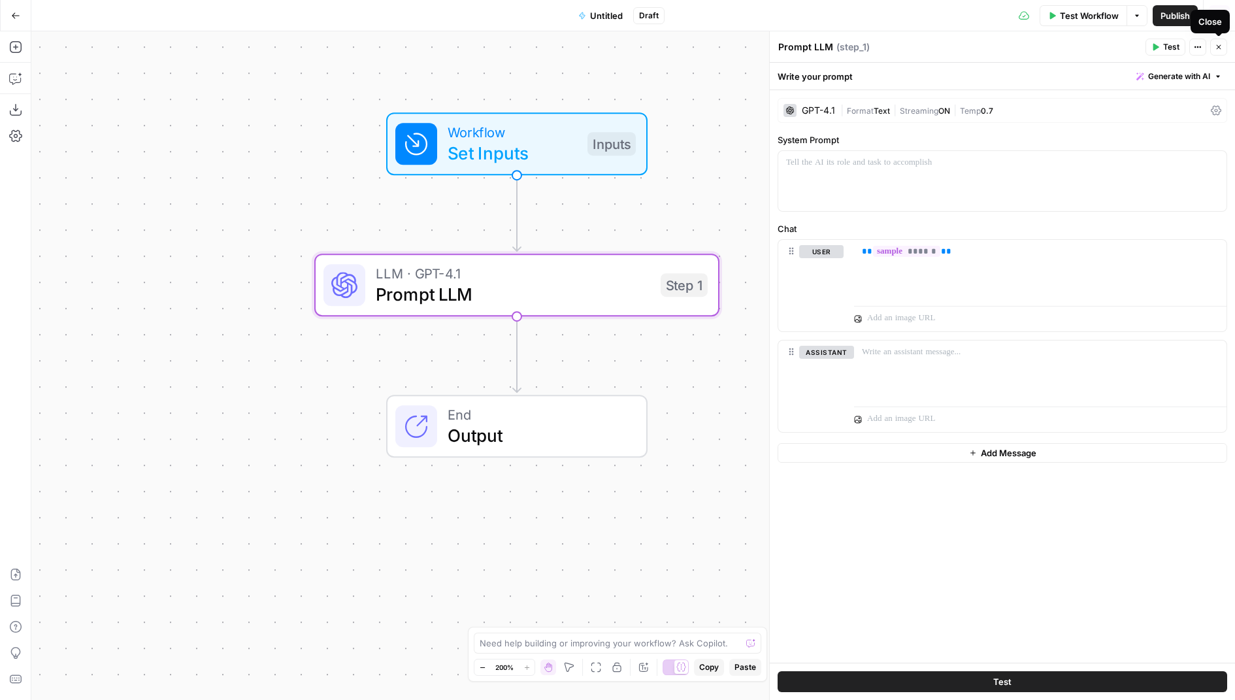
click at [1224, 45] on button "Close" at bounding box center [1218, 47] width 17 height 17
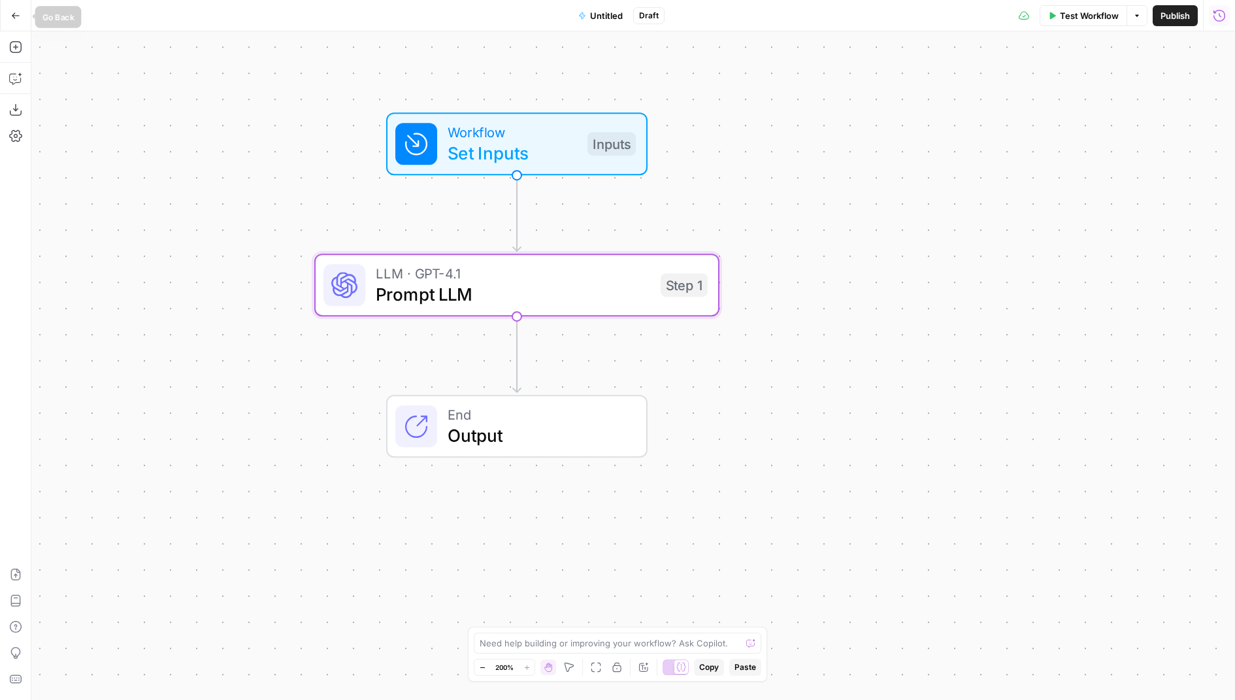
click at [18, 4] on button "Go Back" at bounding box center [16, 16] width 24 height 24
